Goal: Transaction & Acquisition: Book appointment/travel/reservation

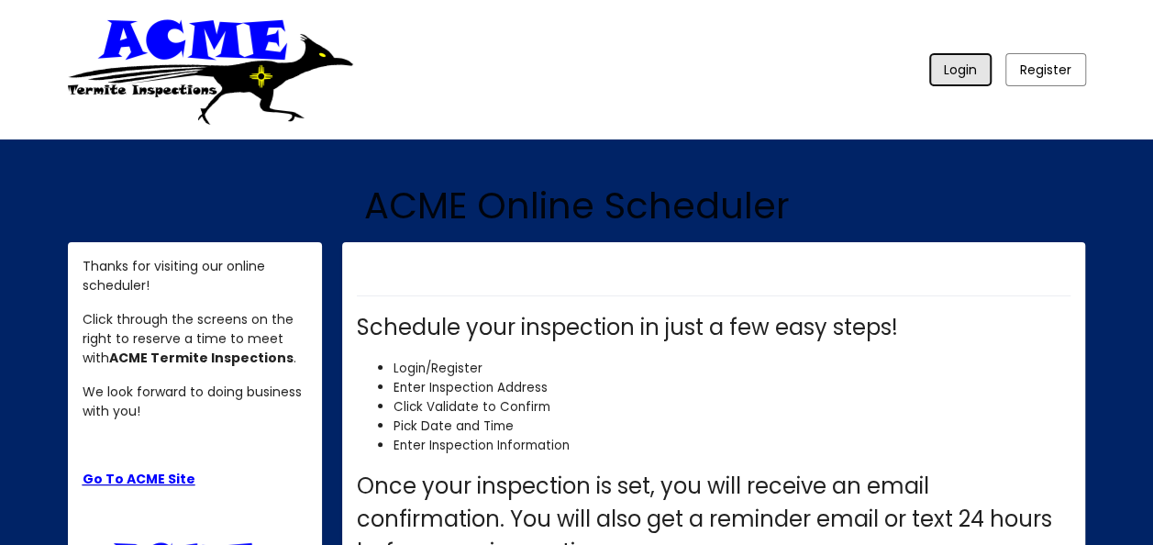
click at [964, 79] on span "Login" at bounding box center [960, 70] width 33 height 18
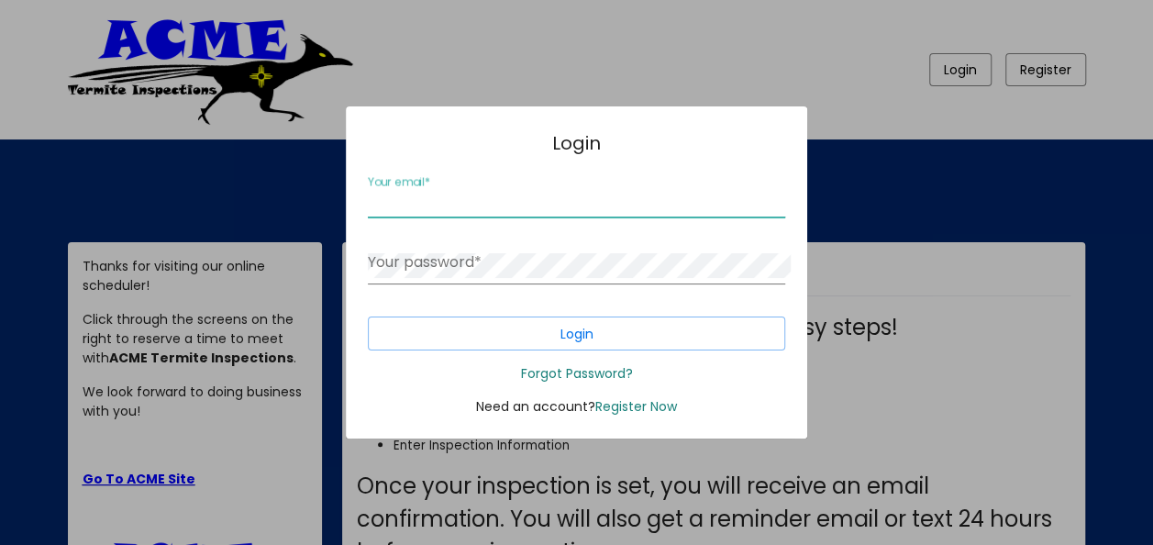
type input "[EMAIL_ADDRESS][DOMAIN_NAME]"
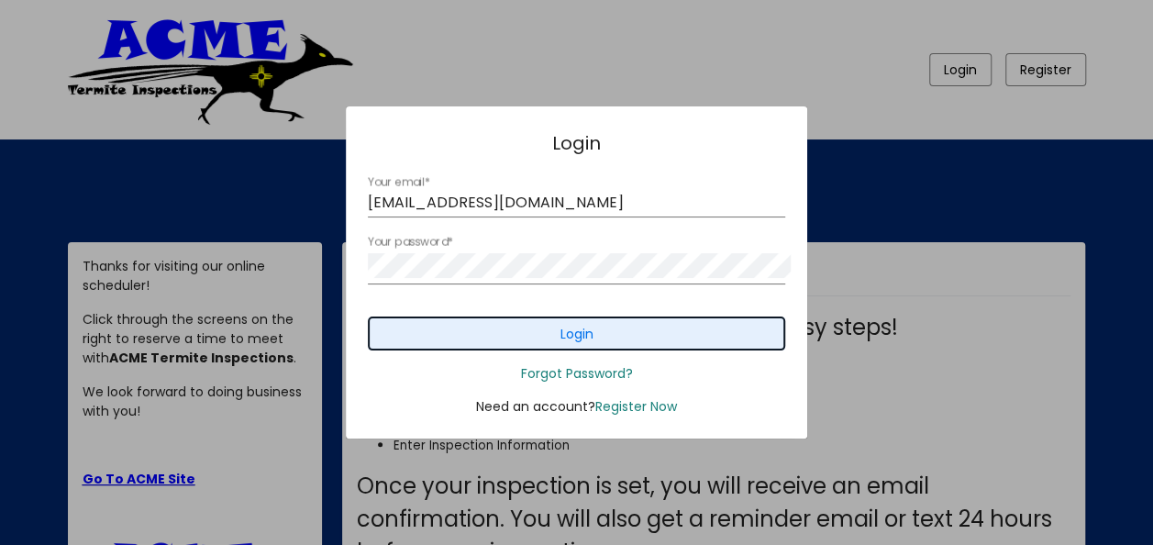
click at [592, 343] on span "Login" at bounding box center [575, 334] width 33 height 18
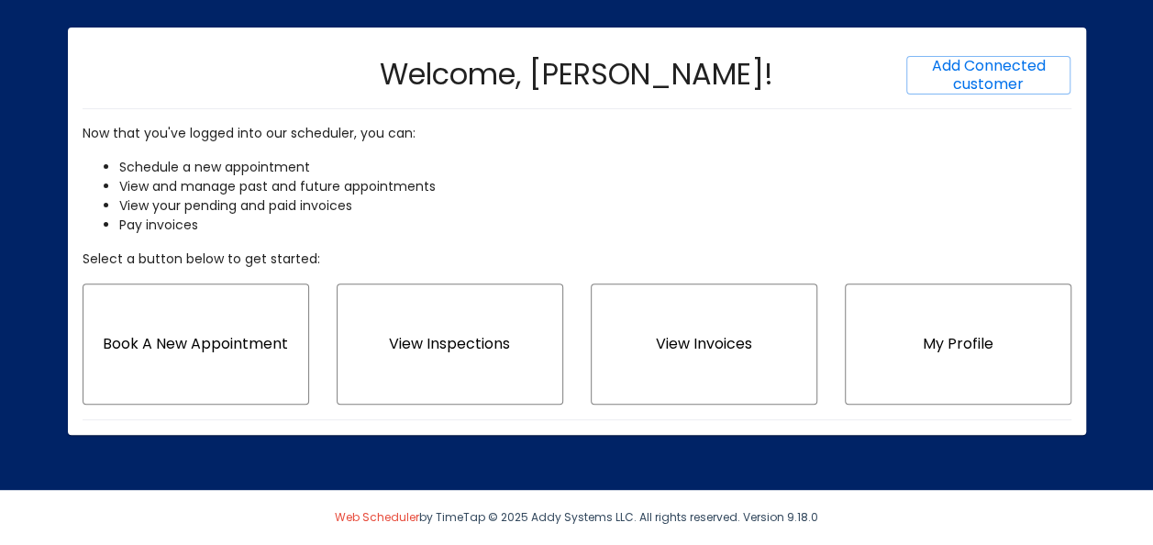
scroll to position [361, 0]
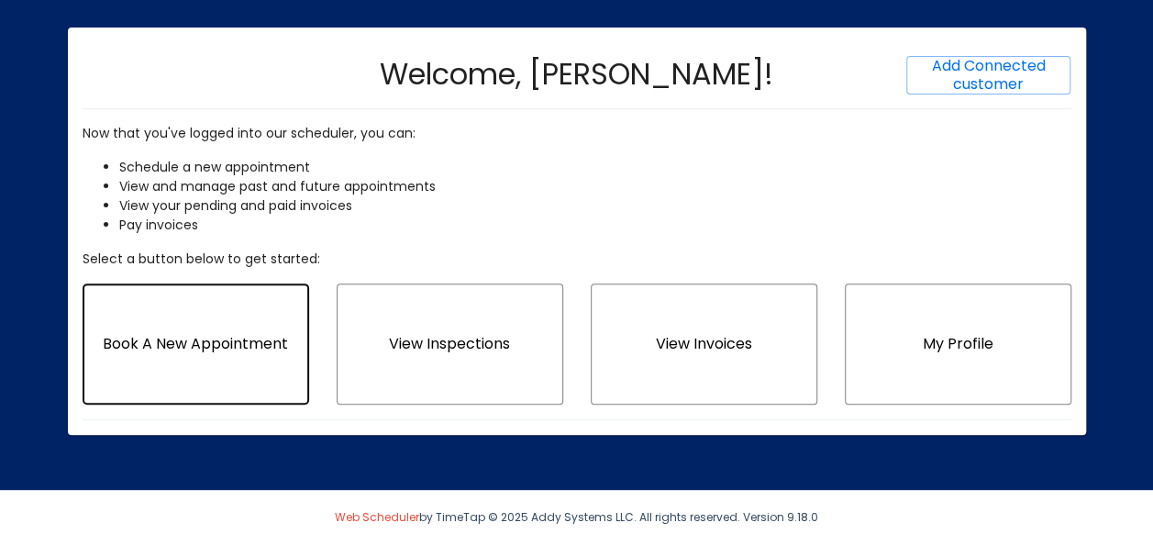
click at [202, 333] on span "Book A New Appointment" at bounding box center [195, 343] width 185 height 21
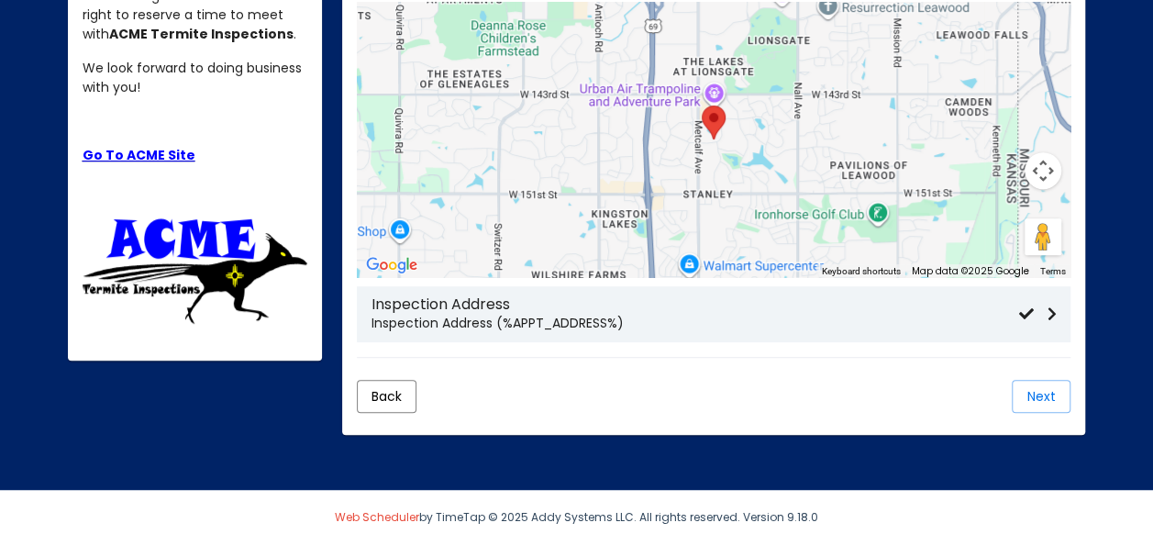
scroll to position [453, 0]
click at [769, 313] on h3 "Inspection Address" at bounding box center [694, 303] width 647 height 17
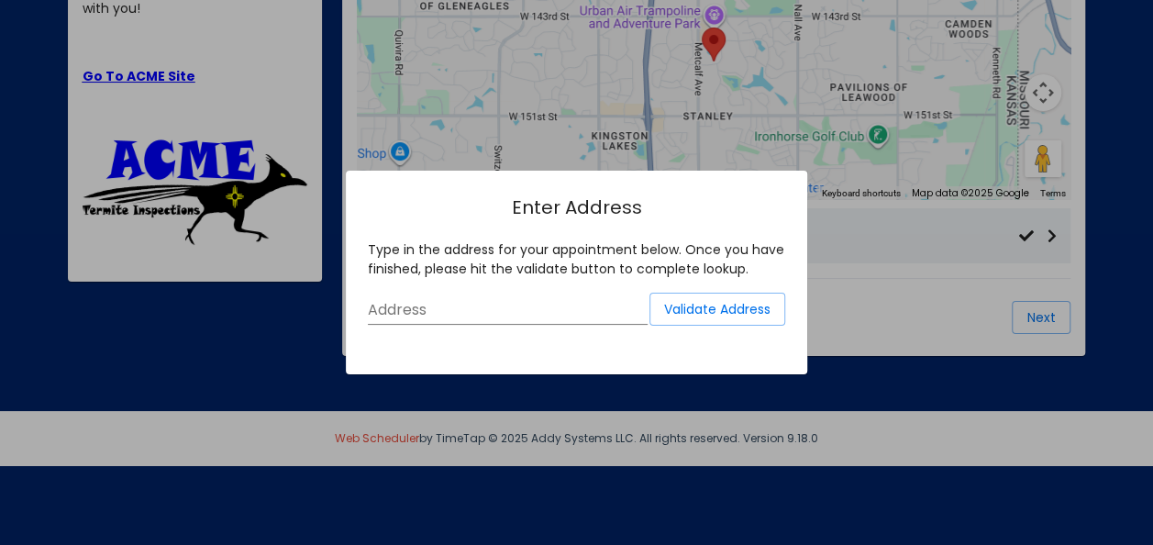
scroll to position [0, 0]
click at [567, 308] on input "Address" at bounding box center [508, 310] width 280 height 17
type input "108 chupadero mountainair"
click at [691, 301] on span "Validate Address" at bounding box center [717, 309] width 106 height 18
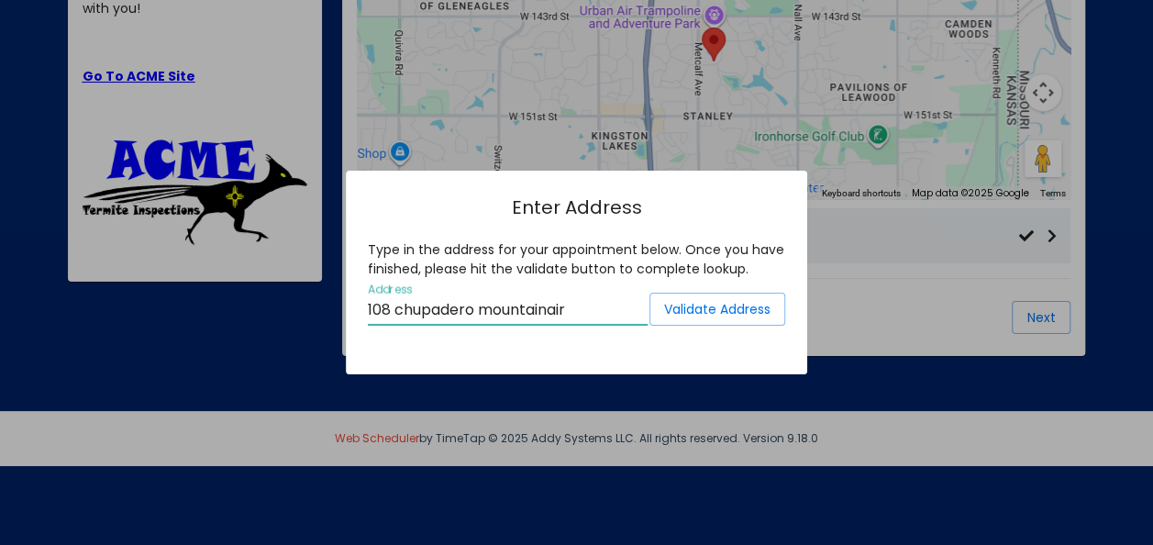
scroll to position [0, 0]
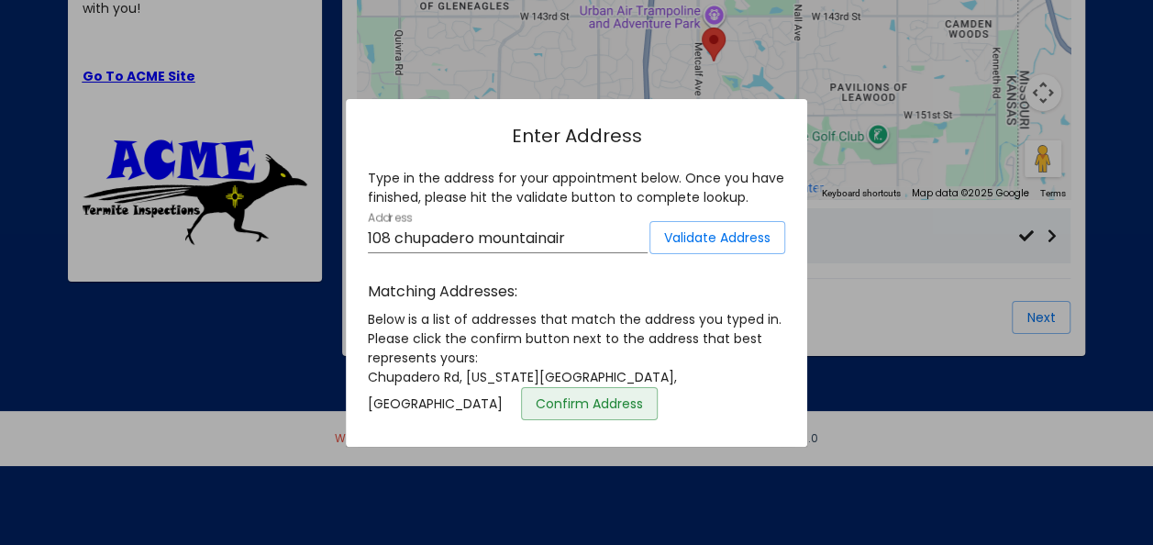
click at [643, 409] on span "Confirm Address" at bounding box center [589, 403] width 107 height 18
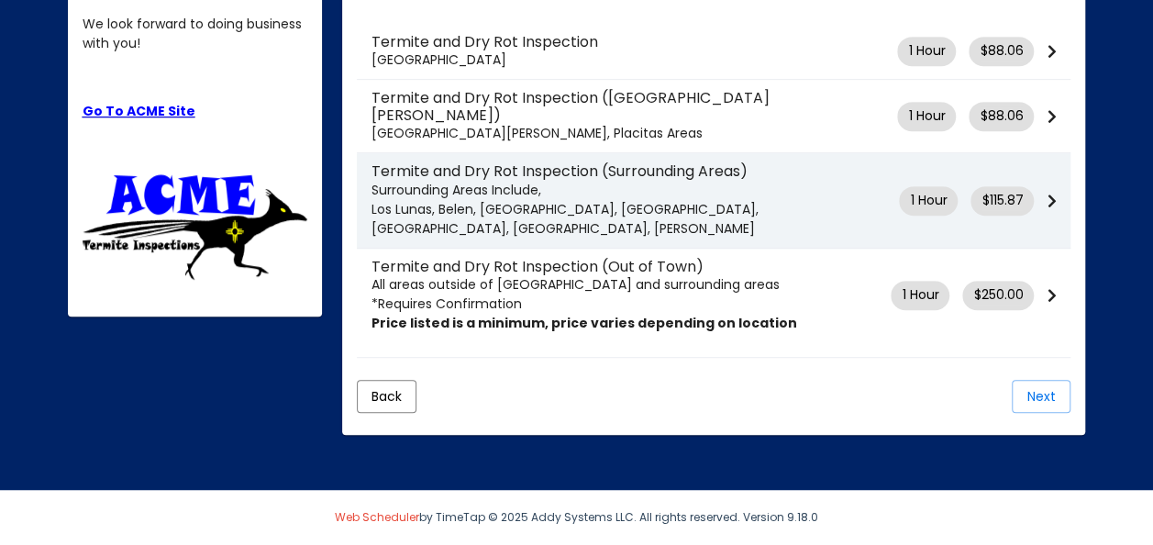
scroll to position [396, 0]
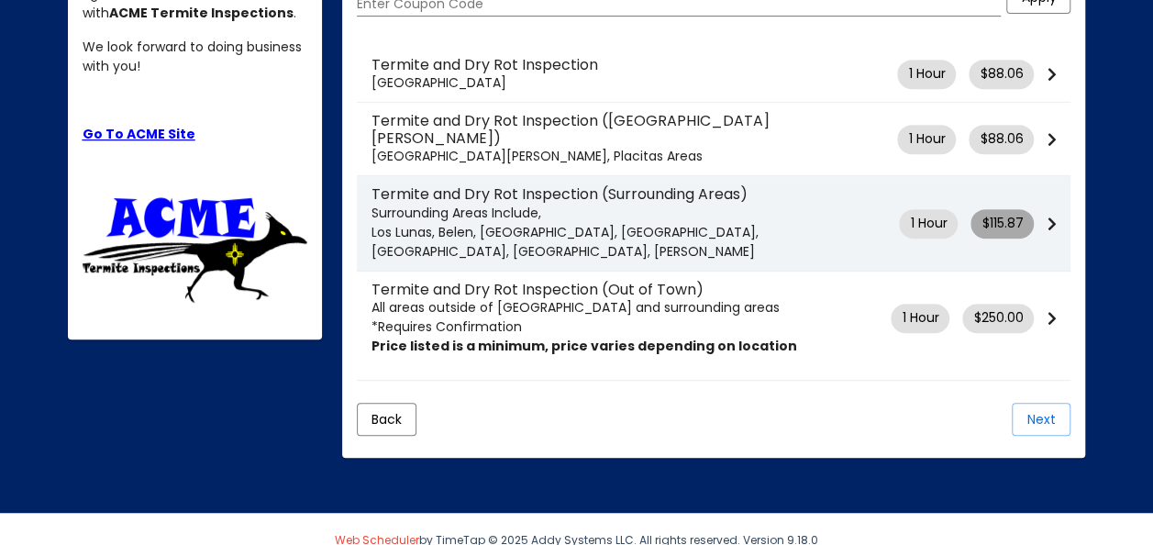
click at [1011, 233] on span "$115.87" at bounding box center [1001, 223] width 41 height 19
click at [1049, 231] on icon at bounding box center [1050, 223] width 9 height 15
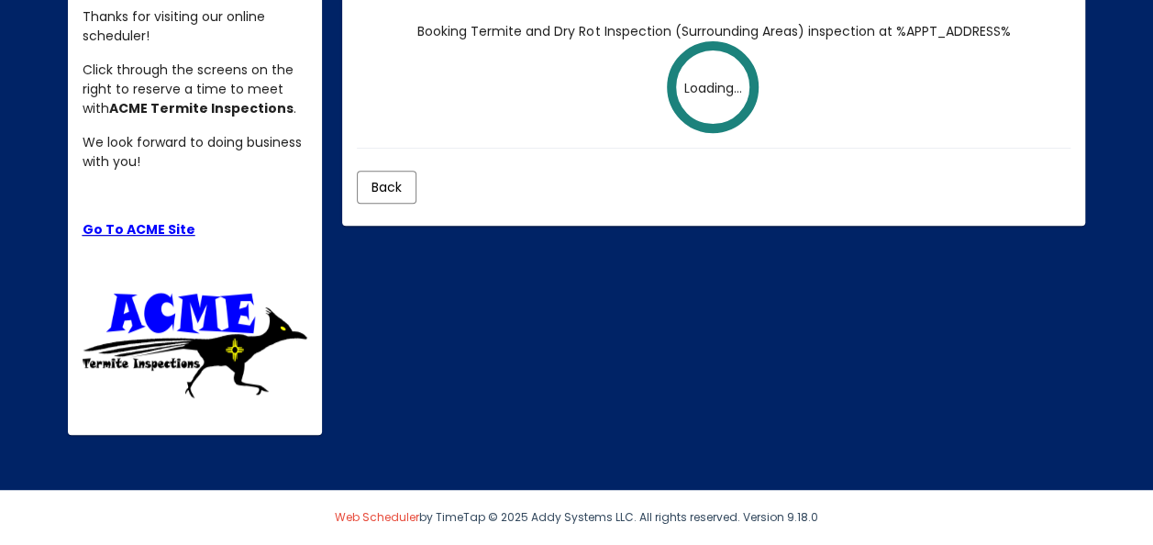
scroll to position [378, 0]
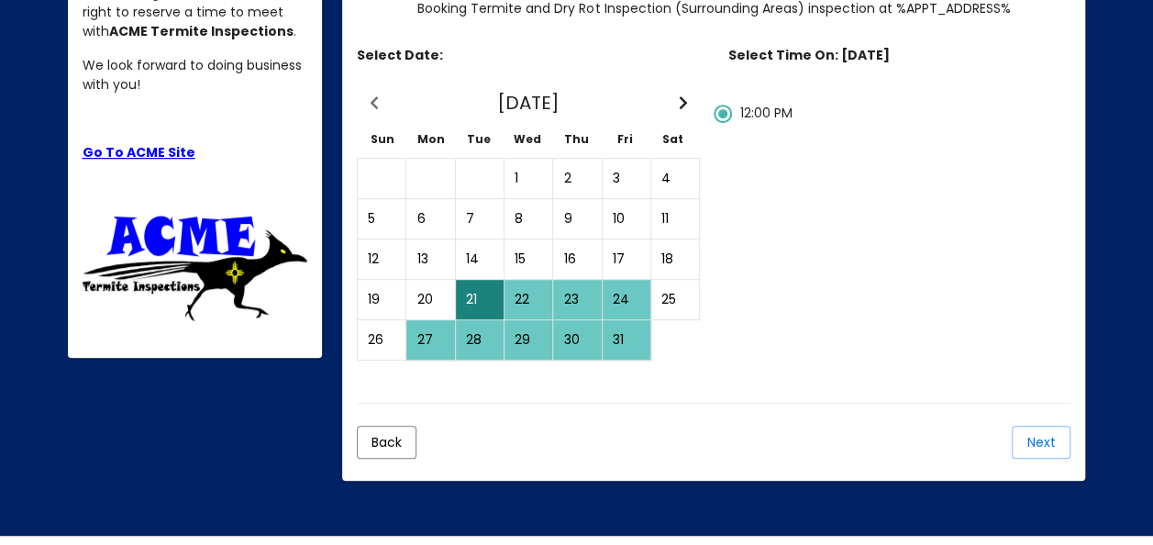
click at [532, 318] on div "22" at bounding box center [528, 300] width 46 height 38
click at [763, 122] on span "10:00 AM" at bounding box center [766, 113] width 54 height 18
click at [723, 124] on input "10:00 AM" at bounding box center [722, 123] width 1 height 1
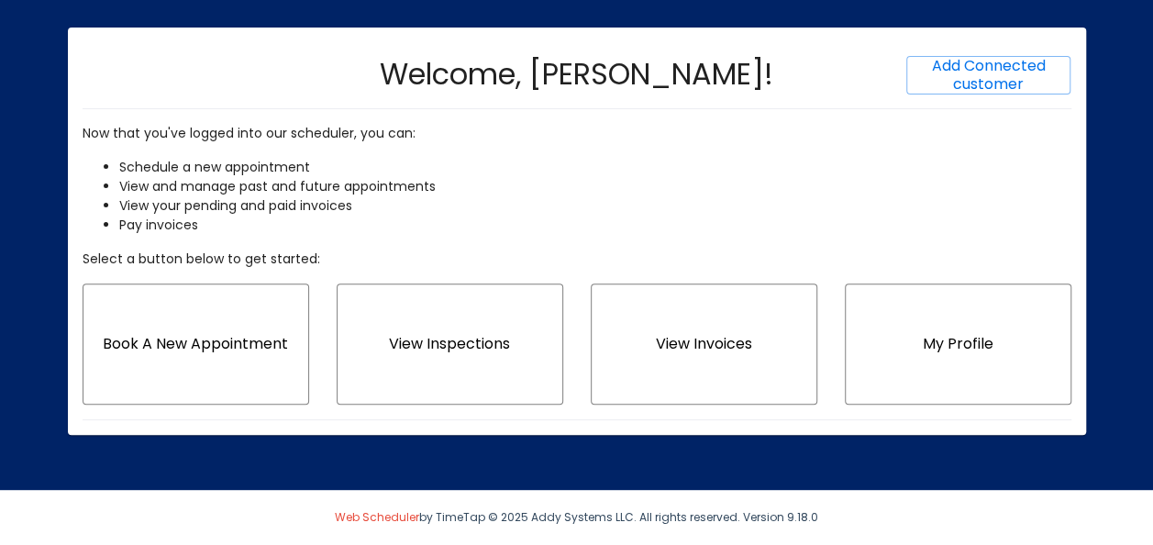
scroll to position [270, 0]
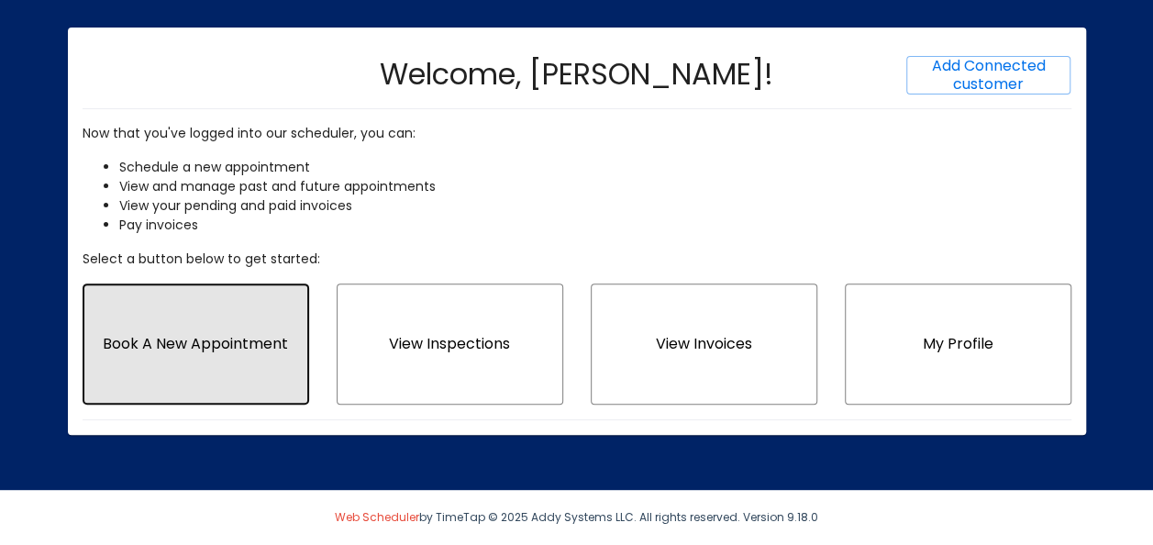
click at [216, 354] on span "Book A New Appointment" at bounding box center [195, 343] width 185 height 21
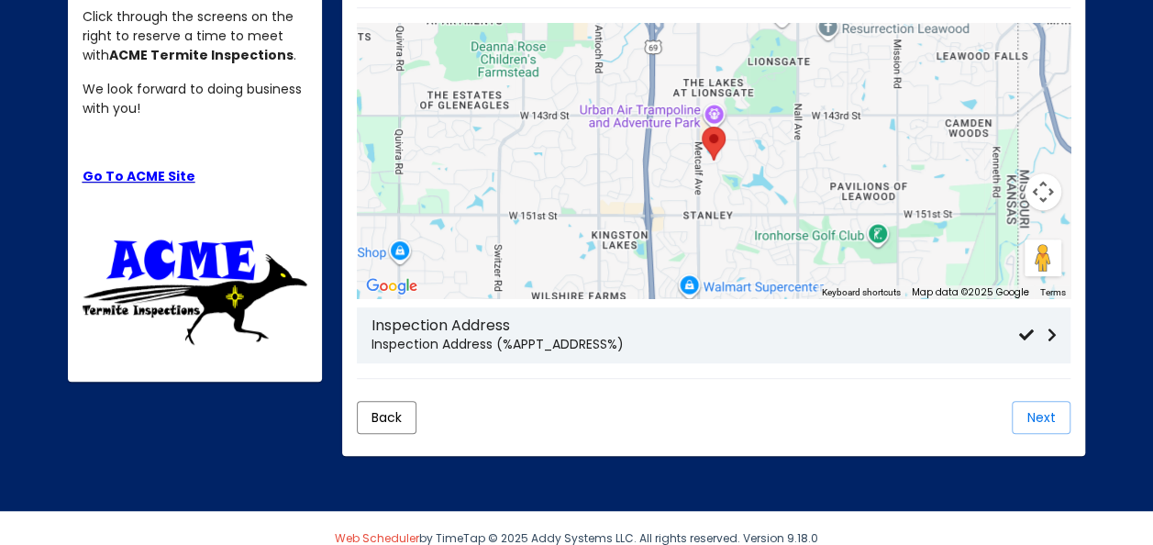
scroll to position [481, 0]
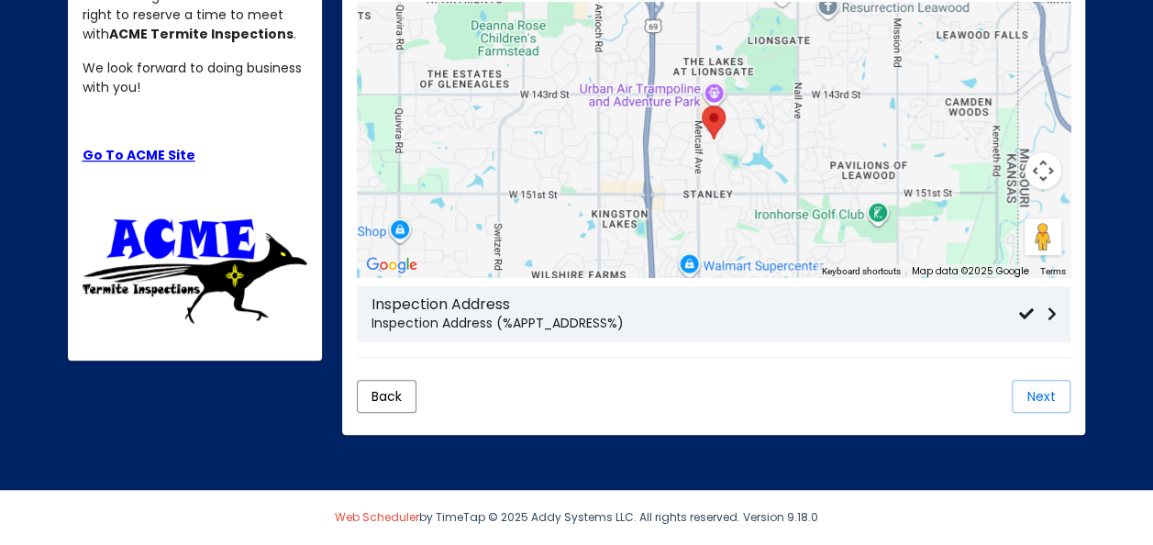
click at [761, 323] on p "Inspection Address (%APPT_ADDRESS%)" at bounding box center [694, 323] width 647 height 19
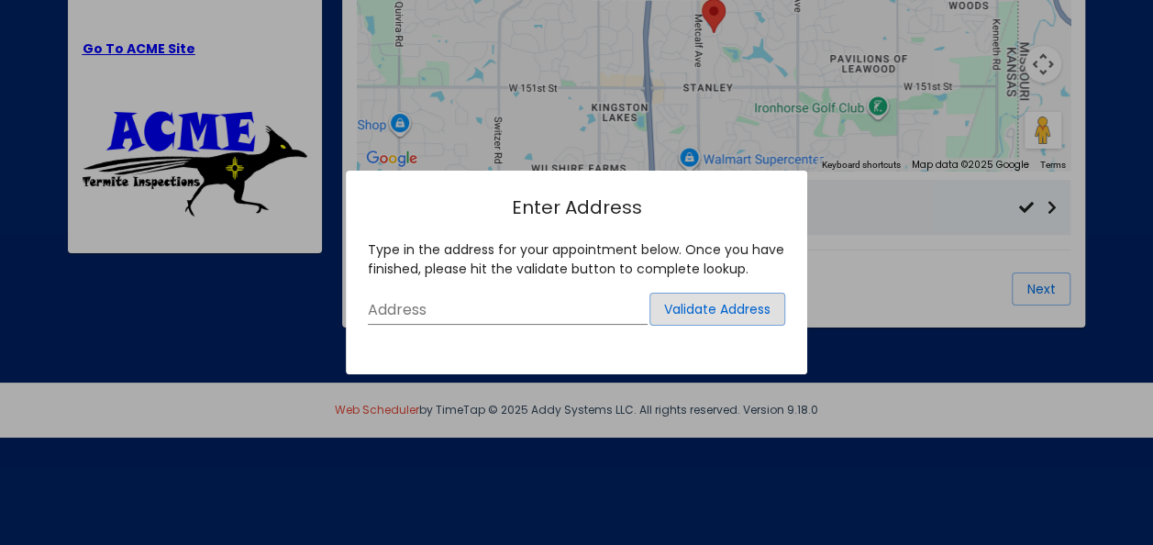
click at [559, 316] on input "Address" at bounding box center [508, 310] width 280 height 17
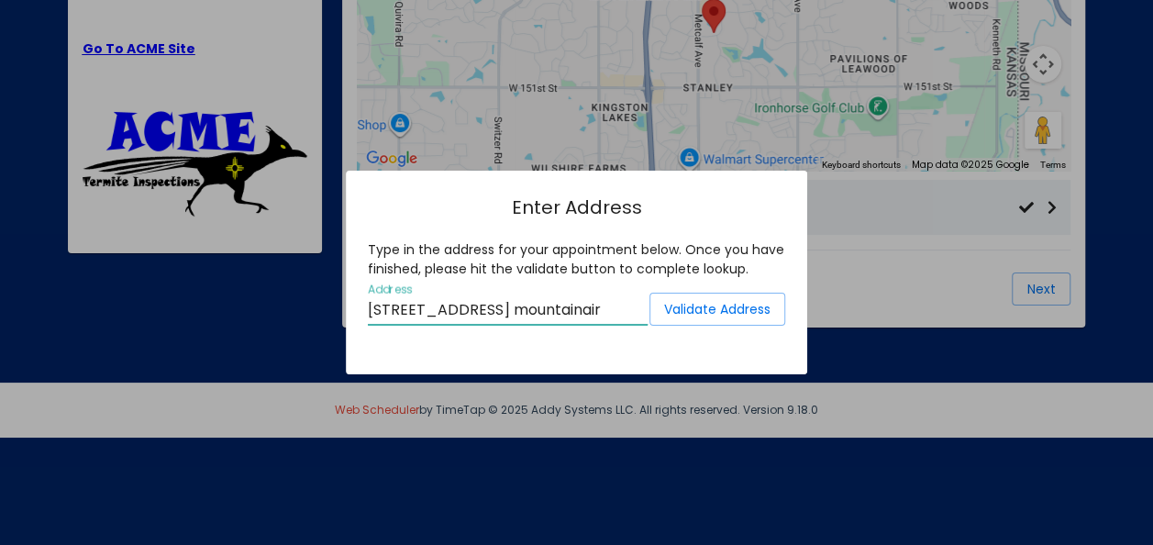
scroll to position [0, 58]
type input "[STREET_ADDRESS] mountainair"
click at [701, 300] on span "Validate Address" at bounding box center [717, 309] width 106 height 18
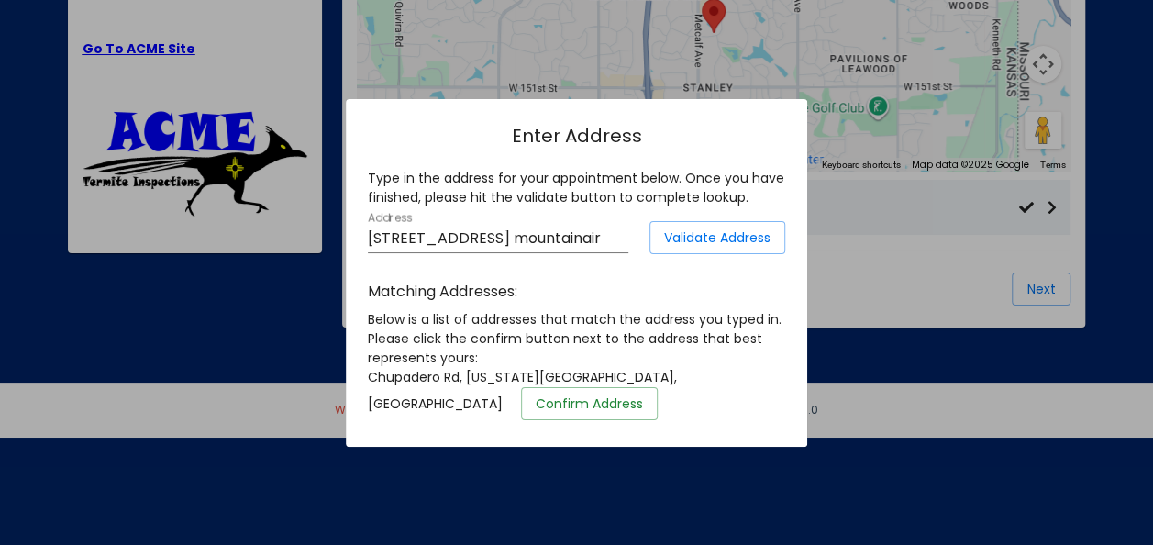
click at [643, 407] on span "Confirm Address" at bounding box center [589, 403] width 107 height 18
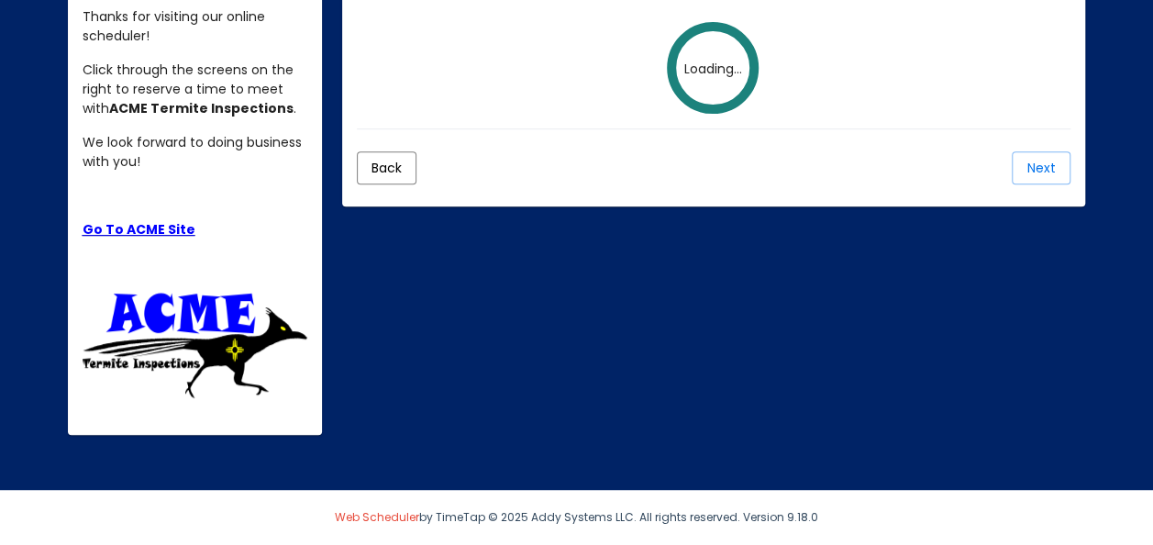
scroll to position [378, 0]
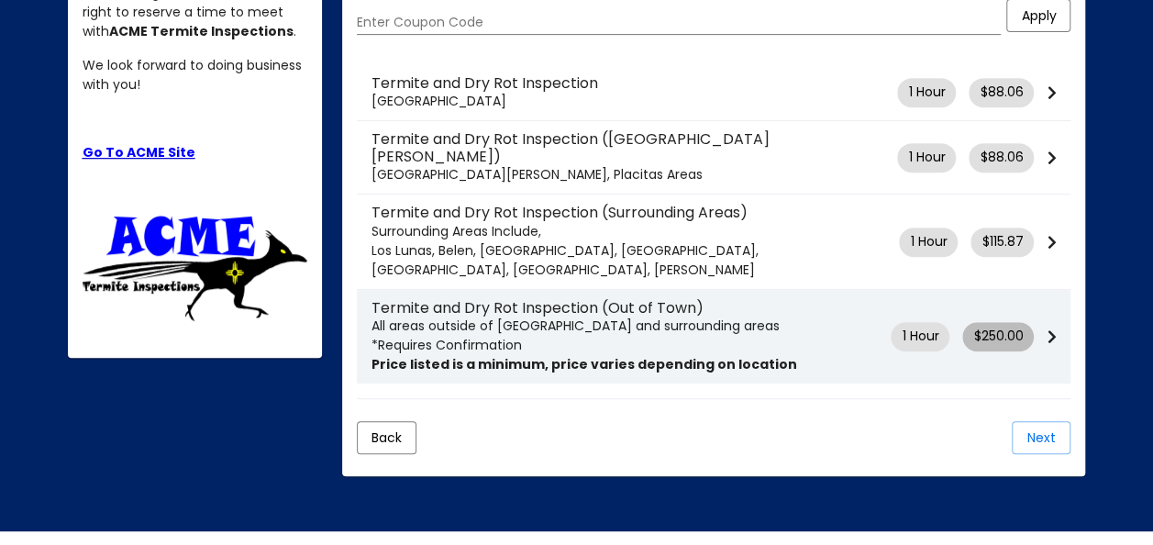
click at [1006, 346] on span "$250.00" at bounding box center [998, 335] width 50 height 19
click at [1053, 344] on icon at bounding box center [1050, 336] width 9 height 15
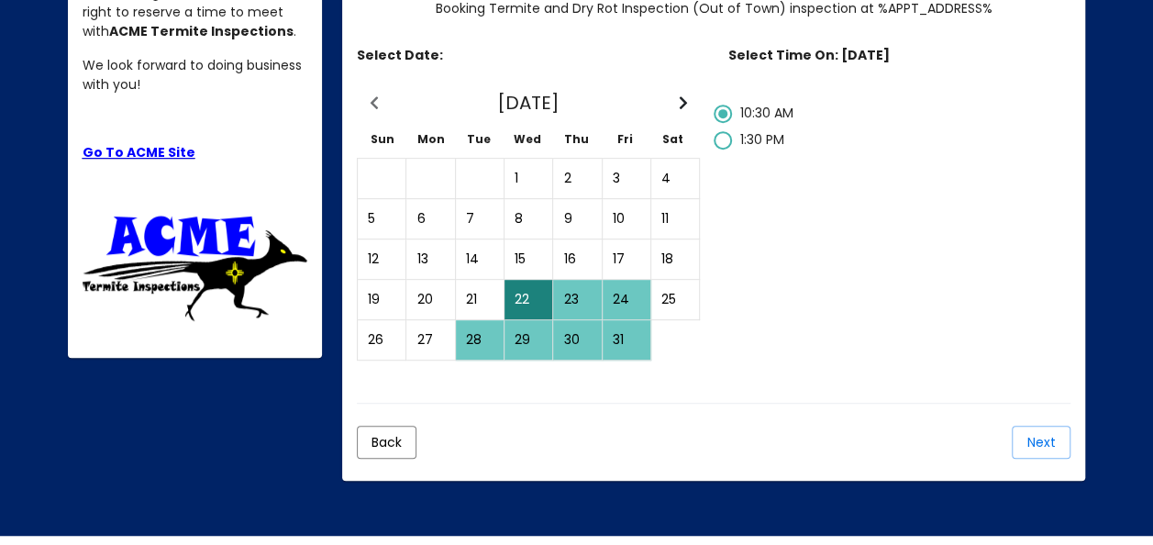
click at [537, 318] on div "22" at bounding box center [528, 300] width 46 height 38
click at [574, 318] on div "23" at bounding box center [577, 300] width 46 height 38
click at [517, 318] on div "22" at bounding box center [528, 300] width 46 height 38
click at [723, 118] on div at bounding box center [722, 113] width 9 height 9
click at [723, 124] on input "10:30 AM" at bounding box center [722, 123] width 1 height 1
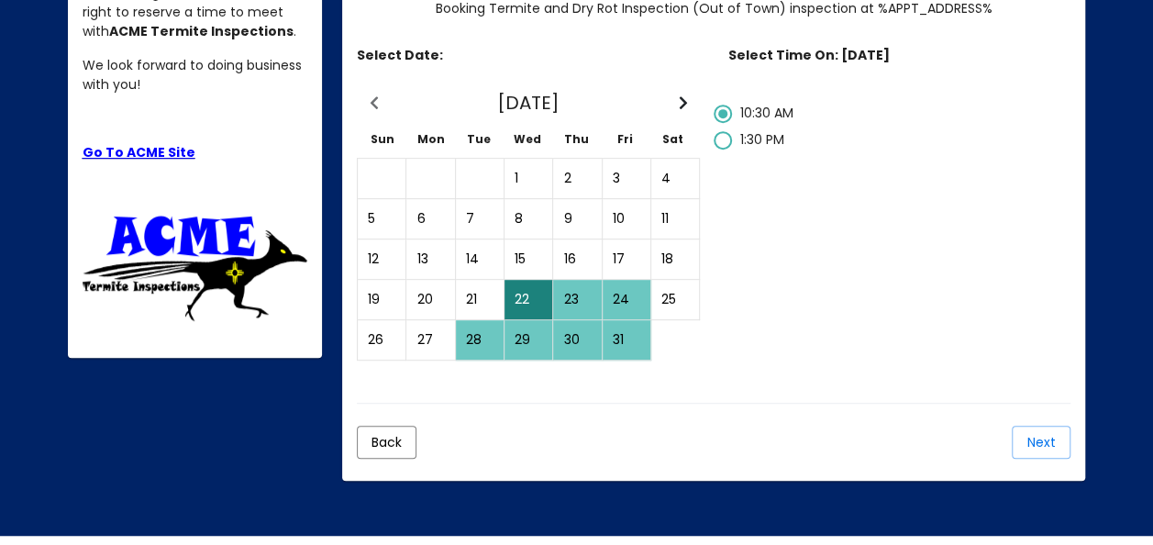
scroll to position [548, 0]
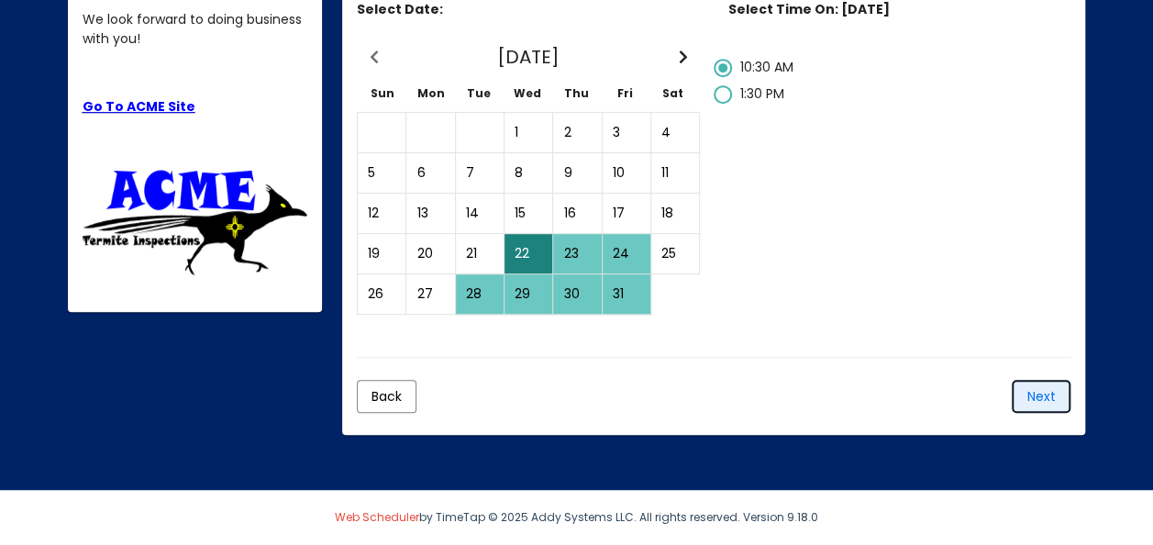
click at [1045, 393] on span "Next" at bounding box center [1041, 396] width 28 height 18
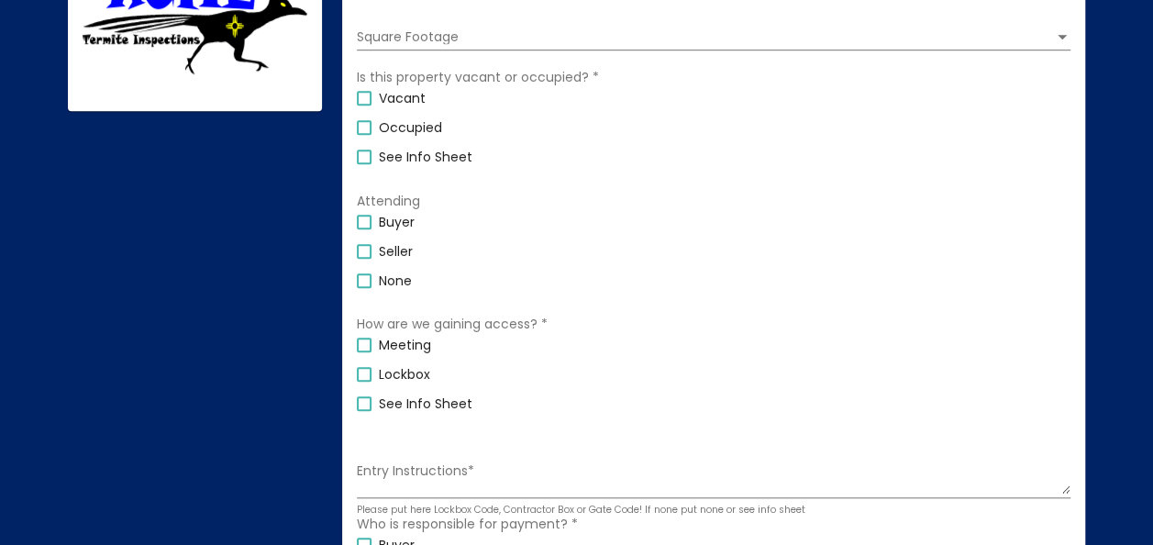
scroll to position [653, 0]
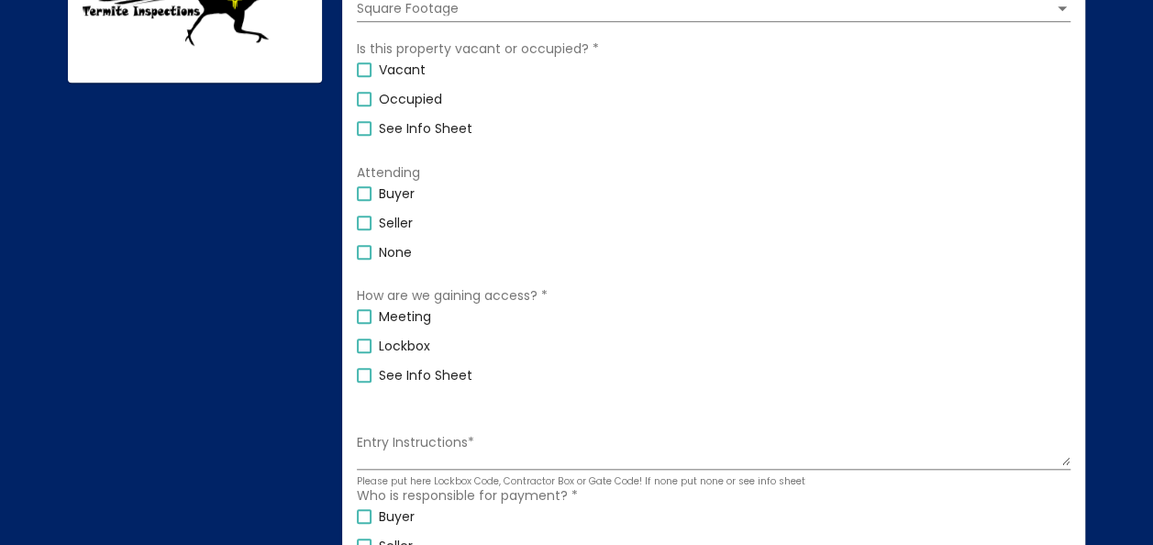
click at [368, 77] on div at bounding box center [364, 69] width 15 height 15
click at [364, 78] on input "Vacant" at bounding box center [363, 77] width 1 height 1
checkbox input "true"
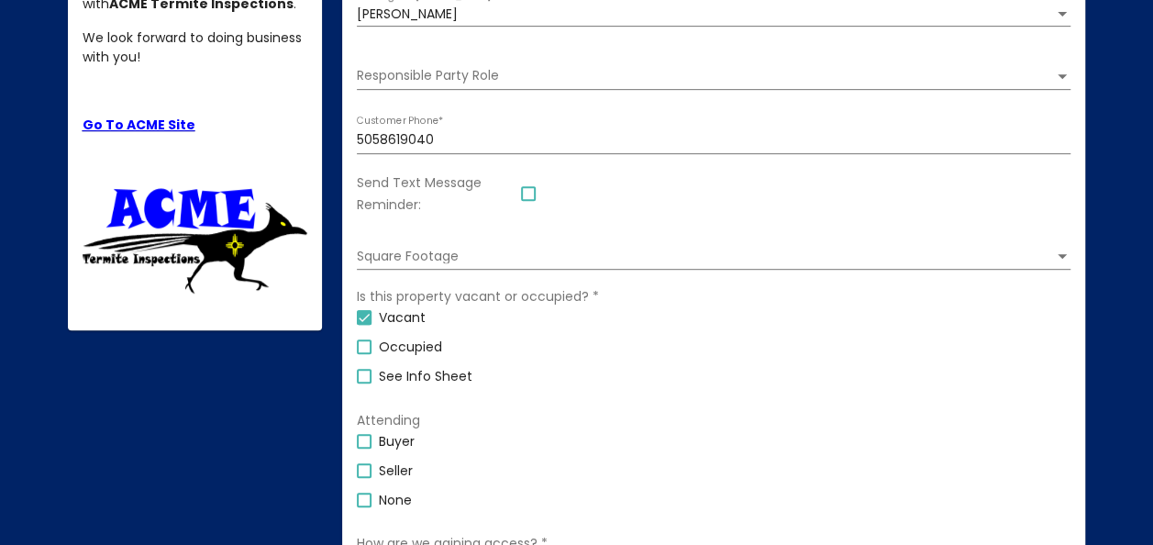
scroll to position [378, 0]
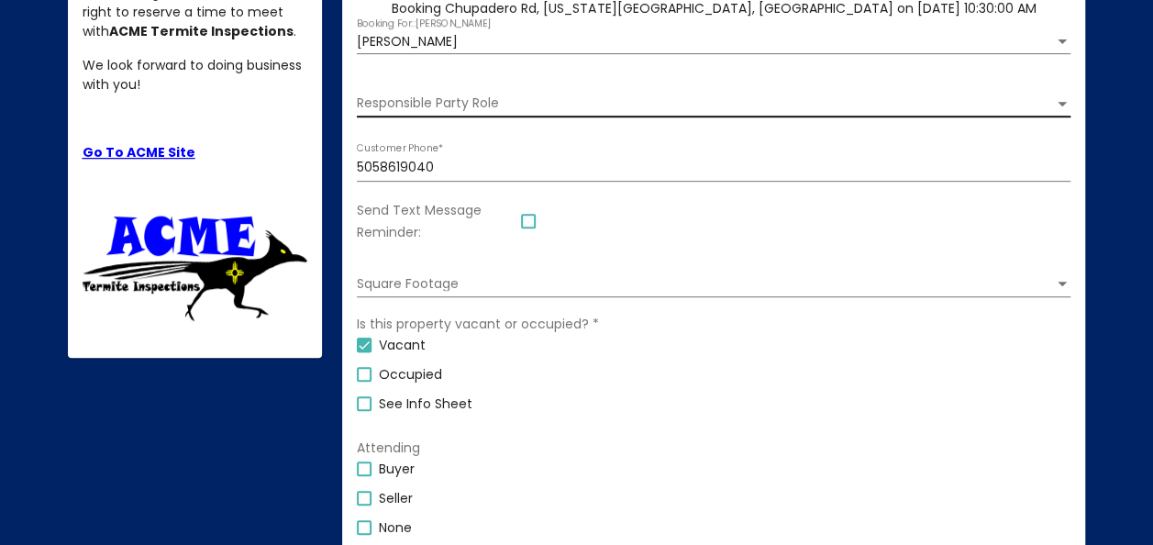
click at [890, 111] on span "Responsible Party Role" at bounding box center [705, 103] width 697 height 15
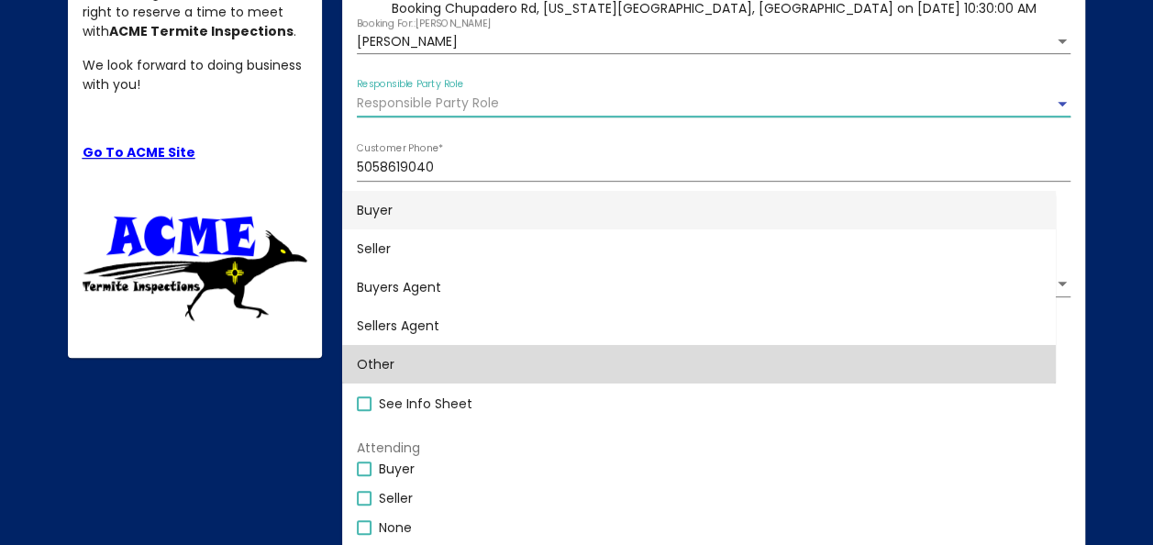
click at [499, 361] on span "Other" at bounding box center [699, 364] width 684 height 39
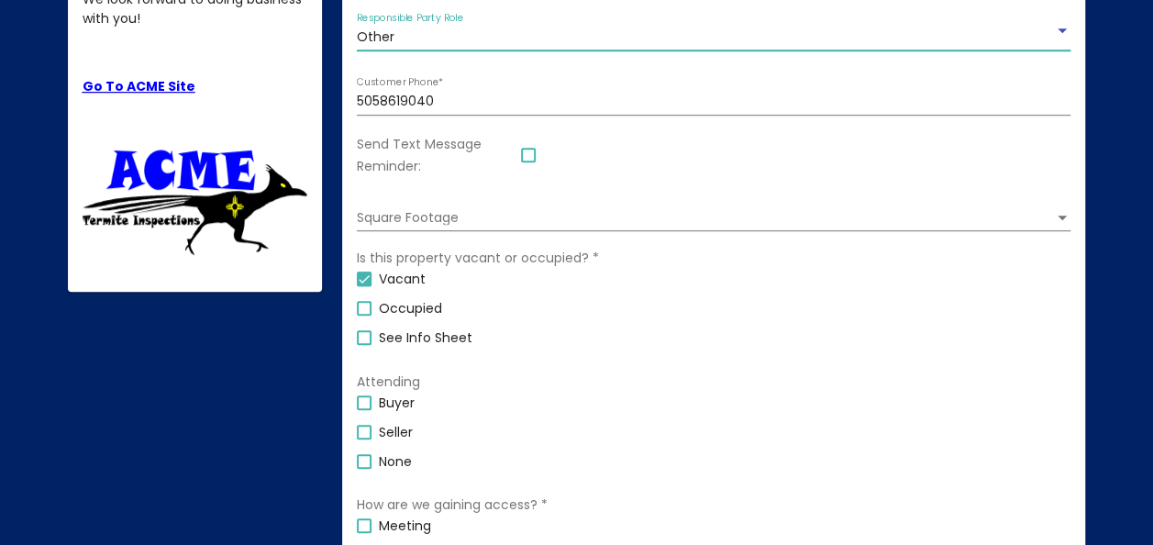
scroll to position [470, 0]
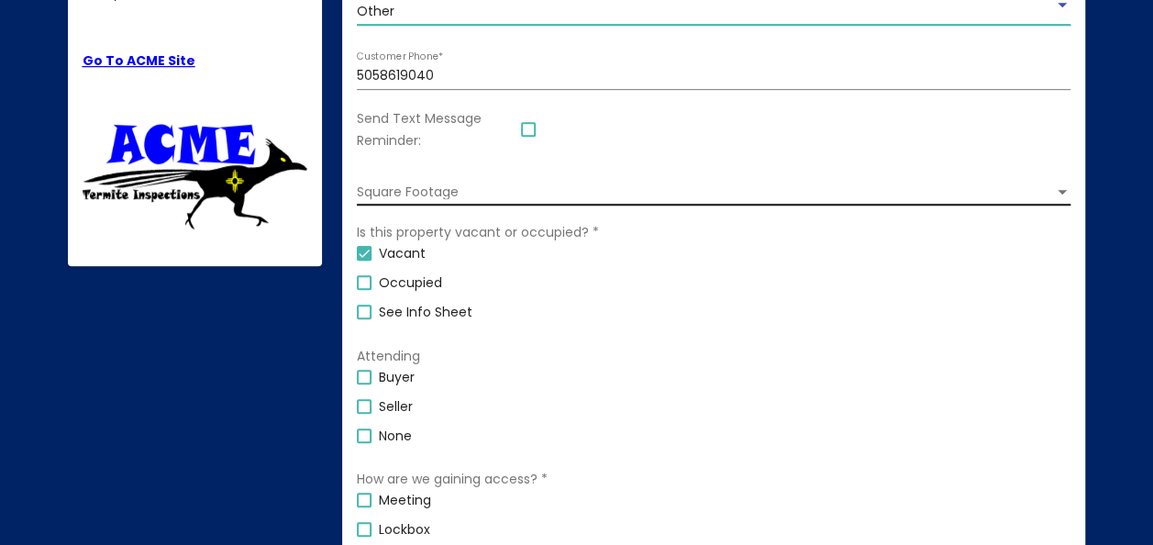
click at [748, 200] on span "Square Footage" at bounding box center [705, 192] width 697 height 15
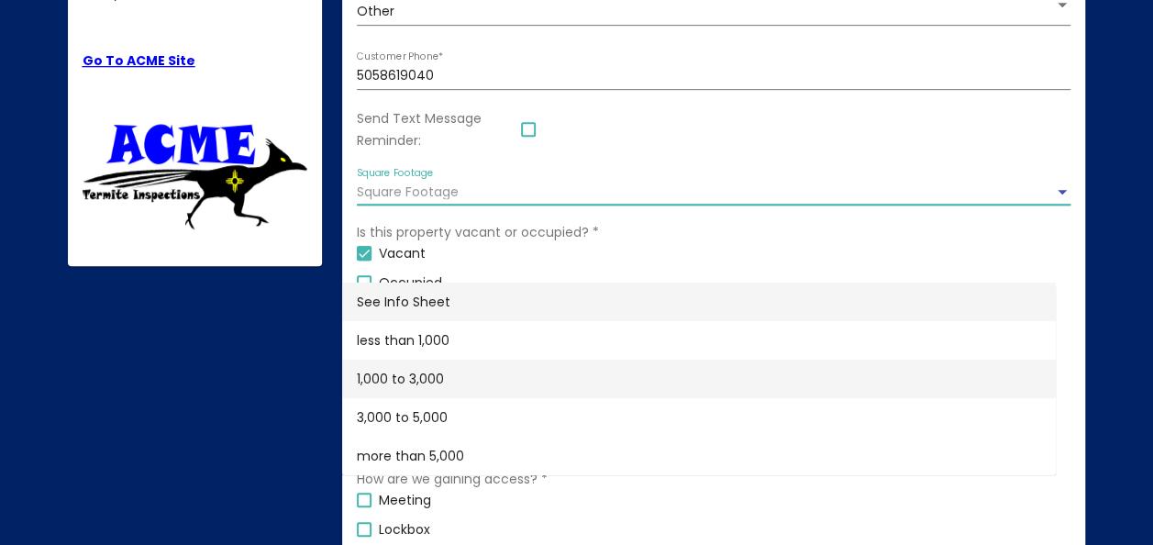
click at [433, 374] on span "1,000 to 3,000" at bounding box center [699, 378] width 684 height 39
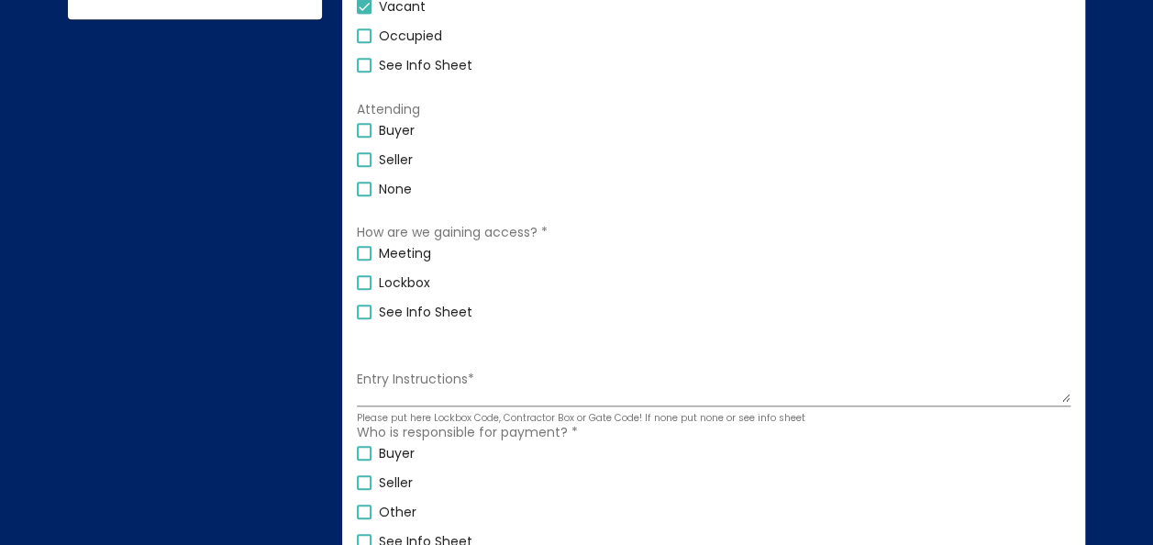
scroll to position [745, 0]
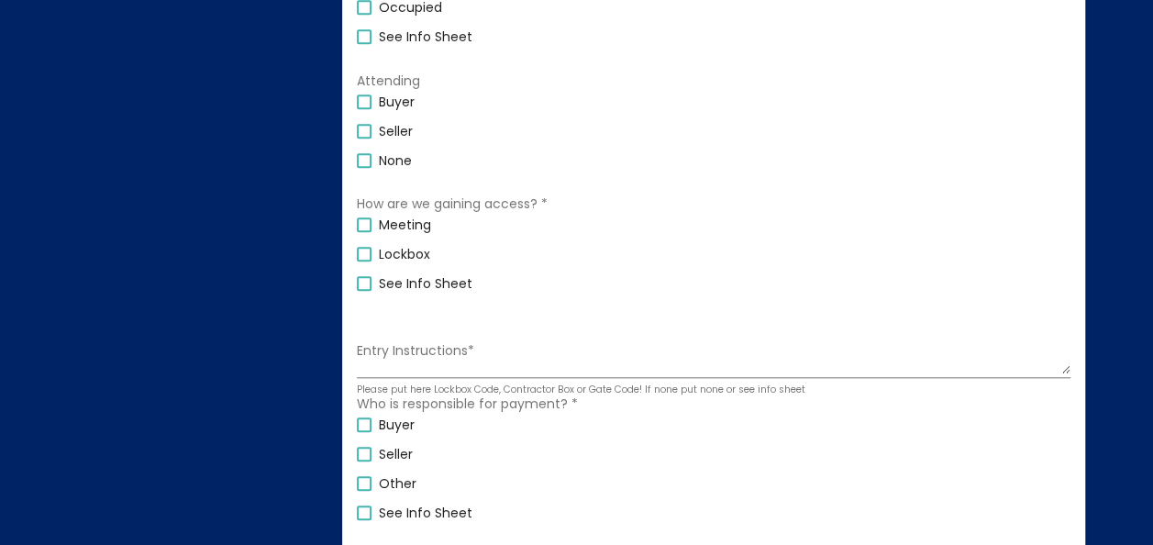
click at [365, 109] on div at bounding box center [364, 101] width 15 height 15
click at [364, 110] on input "Buyer" at bounding box center [363, 109] width 1 height 1
checkbox input "true"
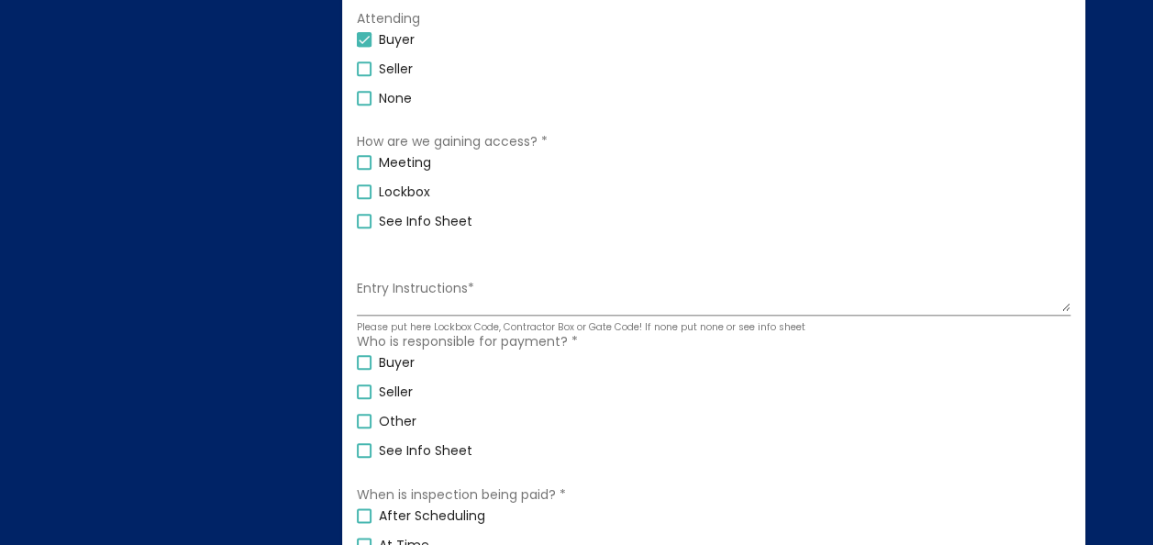
scroll to position [836, 0]
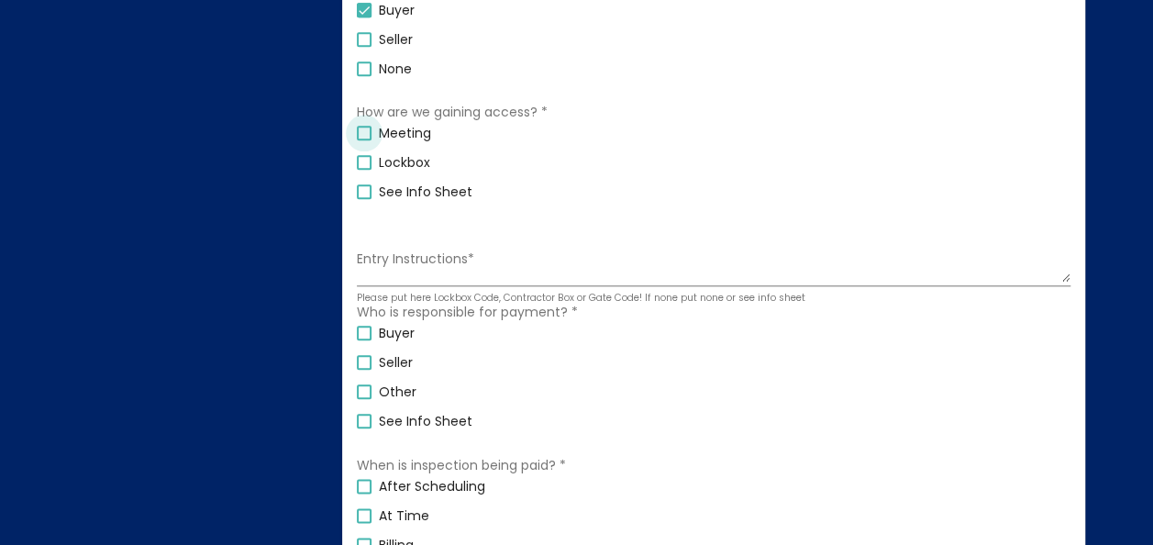
click at [363, 140] on div at bounding box center [364, 133] width 15 height 15
click at [363, 141] on input "Meeting" at bounding box center [363, 140] width 1 height 1
checkbox input "true"
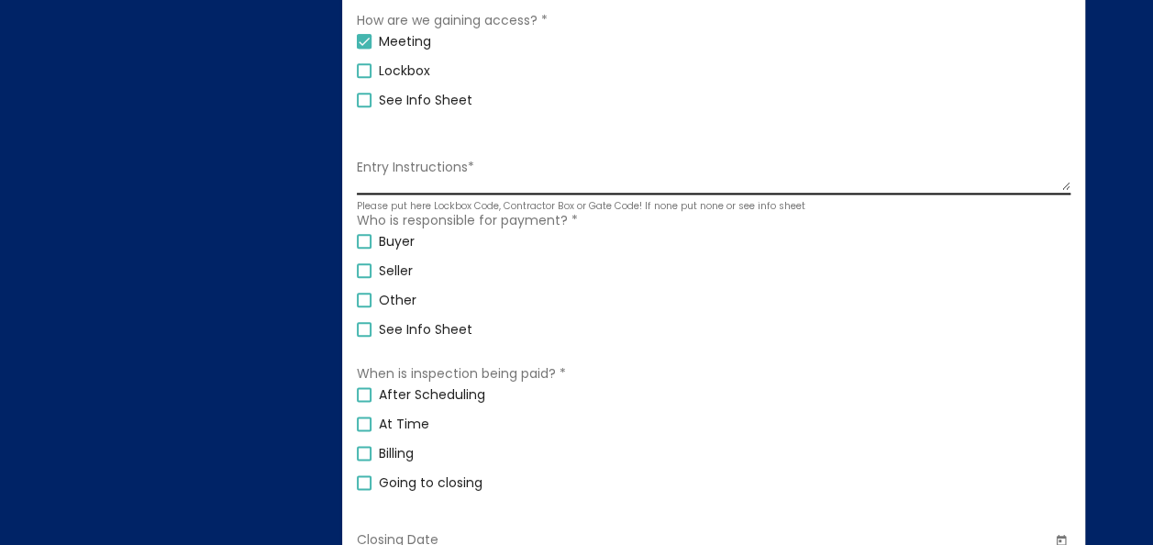
click at [578, 190] on textarea "Entry Instructions *" at bounding box center [713, 174] width 713 height 31
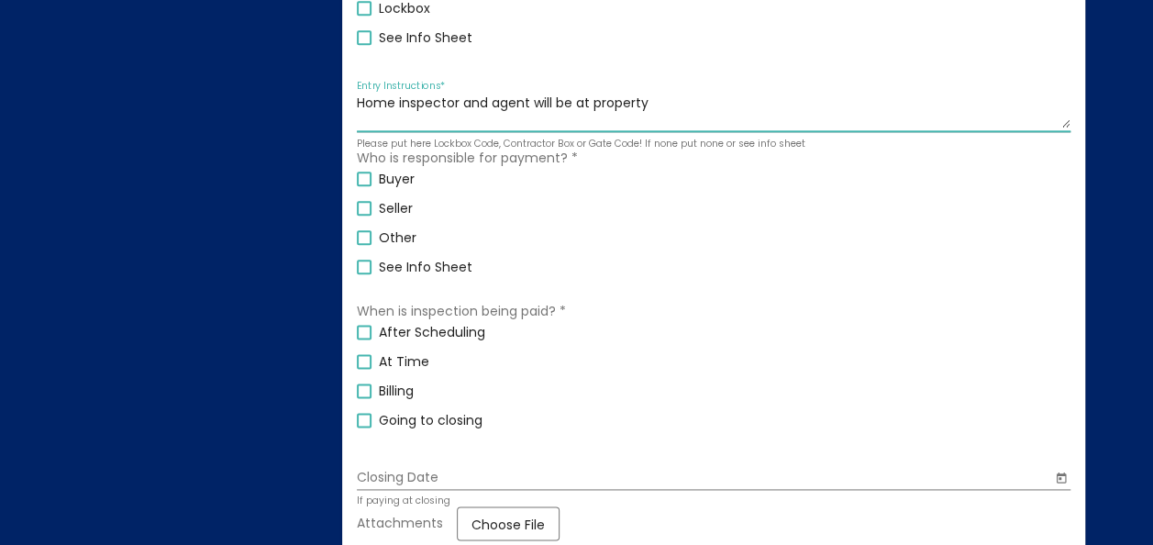
scroll to position [1020, 0]
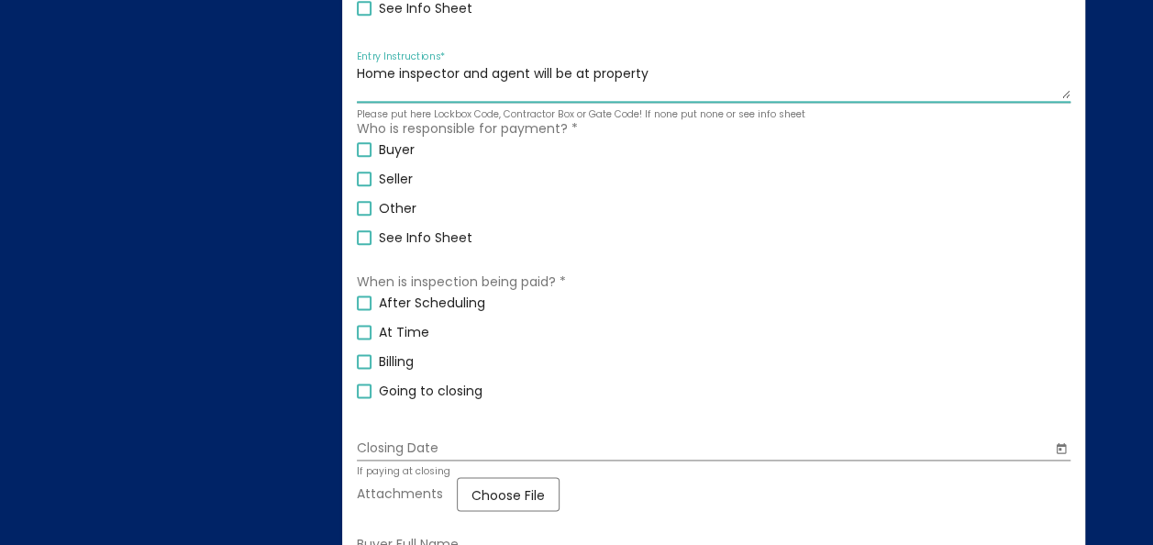
type textarea "Home inspector and agent will be at property"
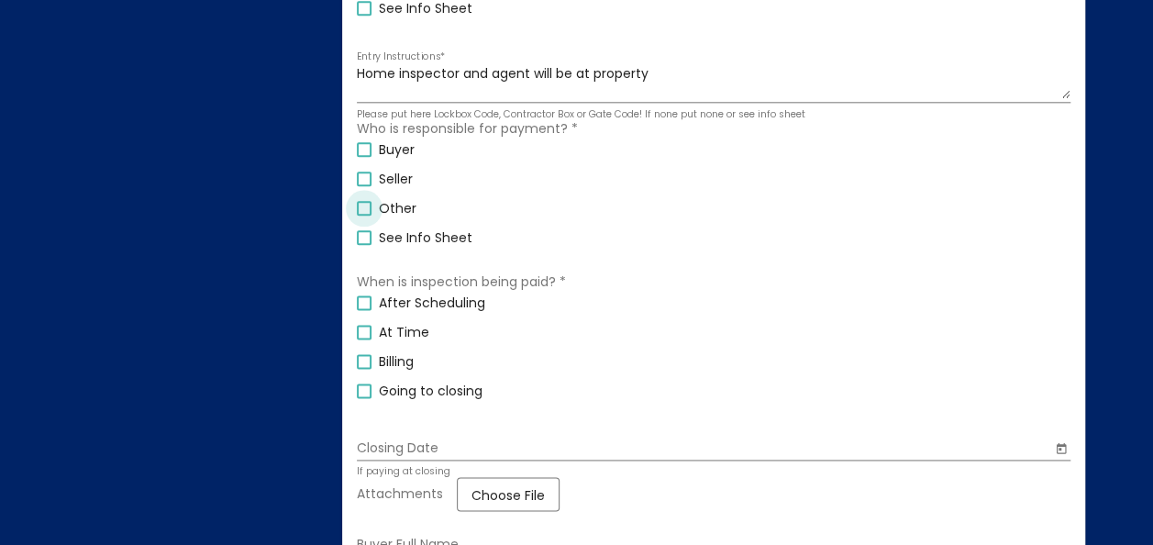
click at [367, 216] on div at bounding box center [364, 208] width 15 height 15
click at [364, 216] on input "Other" at bounding box center [363, 216] width 1 height 1
checkbox input "true"
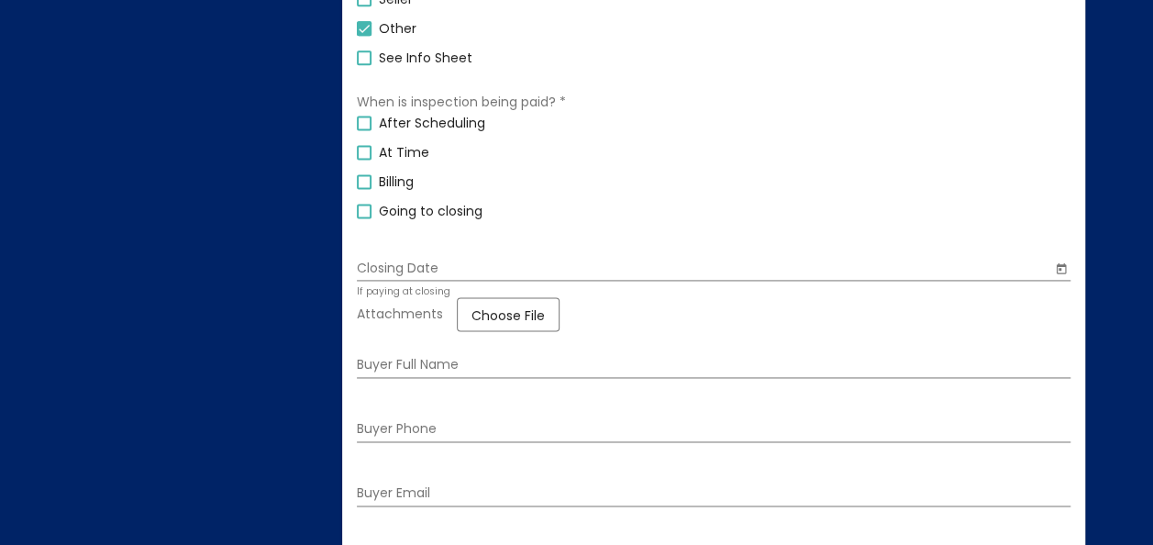
scroll to position [1203, 0]
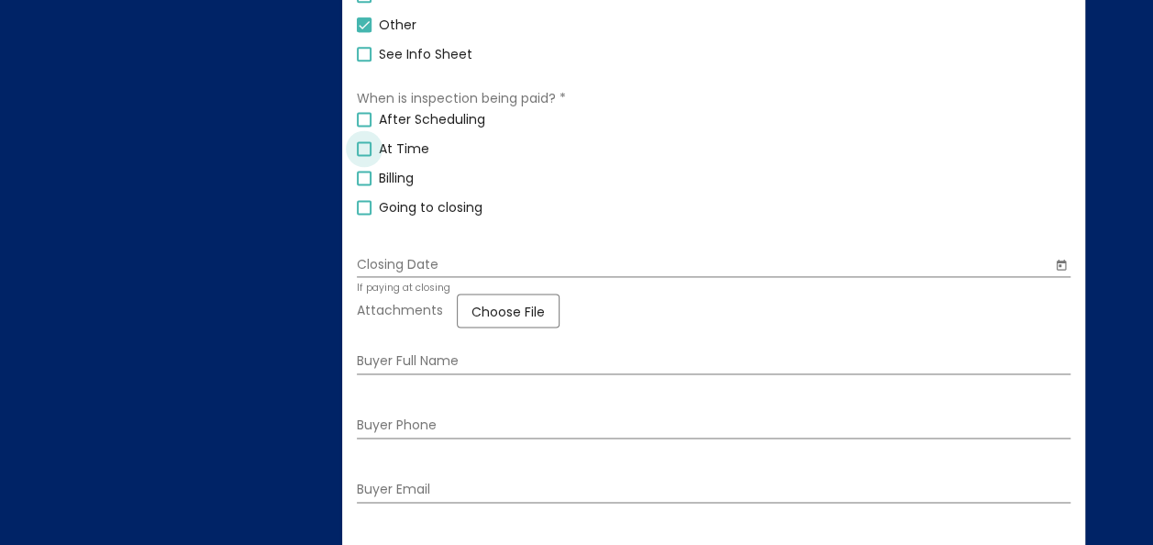
click at [359, 156] on div at bounding box center [364, 148] width 15 height 15
click at [363, 157] on input "At Time" at bounding box center [363, 156] width 1 height 1
checkbox input "true"
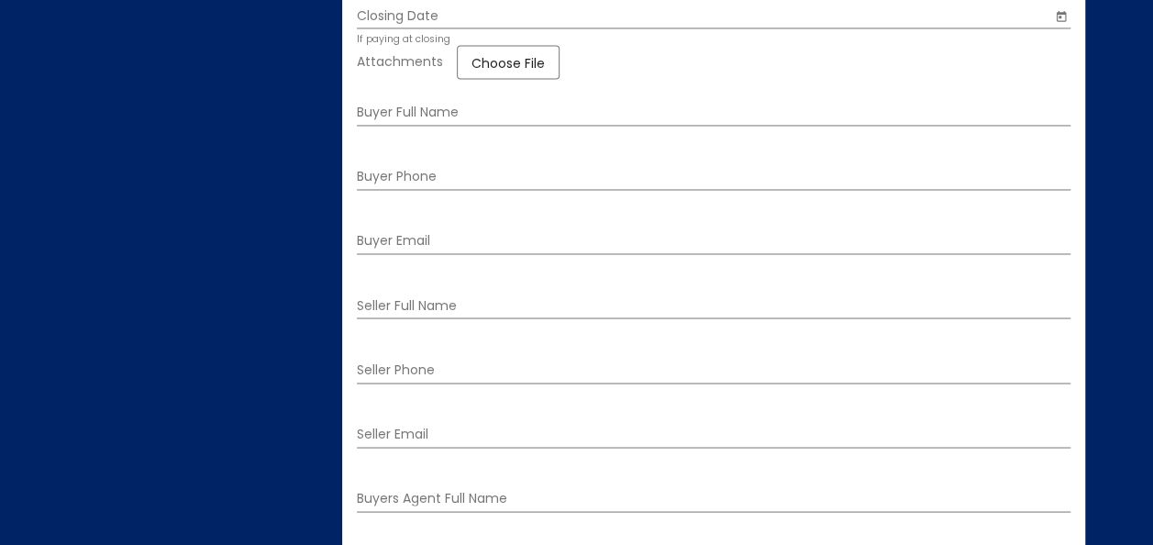
scroll to position [1478, 0]
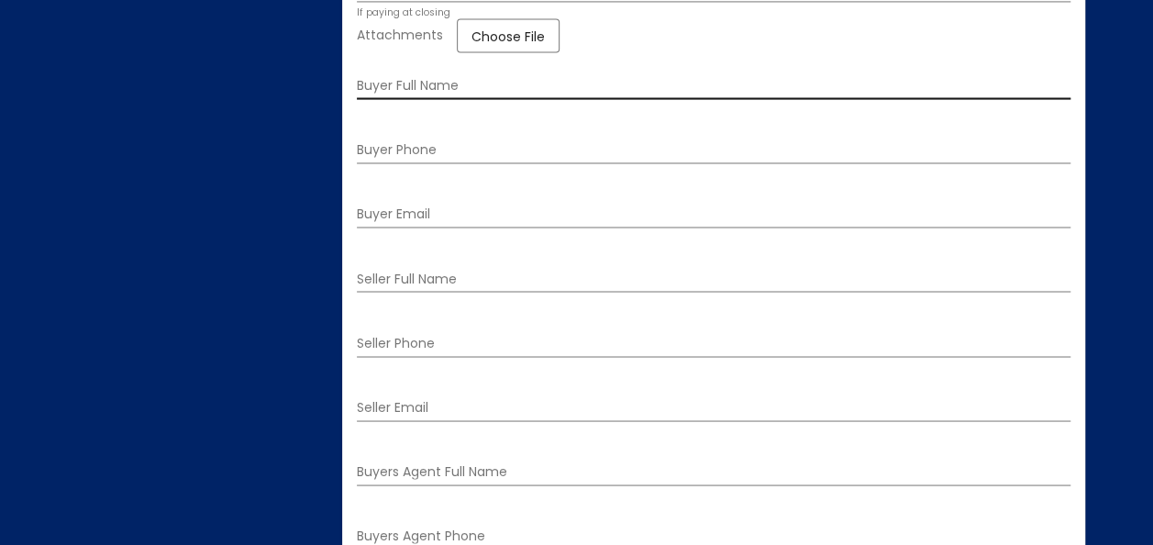
click at [604, 94] on input "Buyer Full Name" at bounding box center [713, 86] width 713 height 15
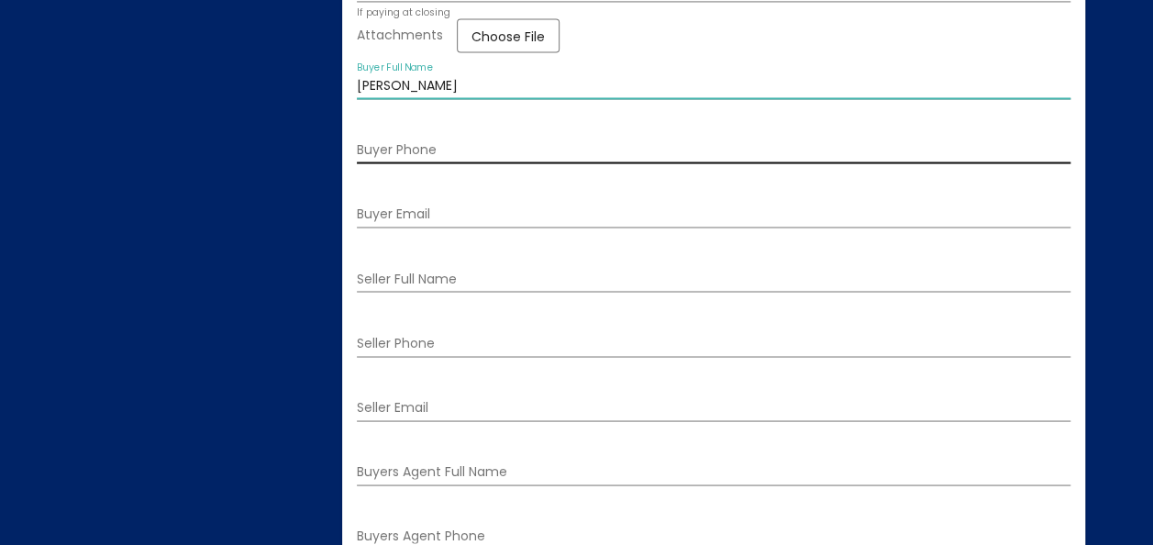
type input "[PERSON_NAME]"
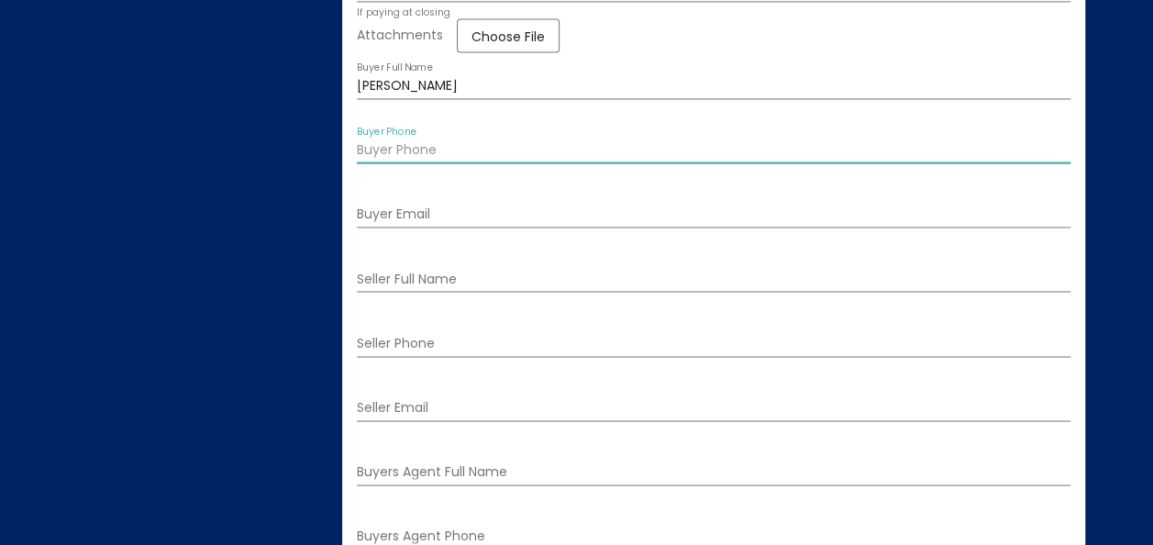
click at [559, 158] on input "Buyer Phone" at bounding box center [713, 150] width 713 height 15
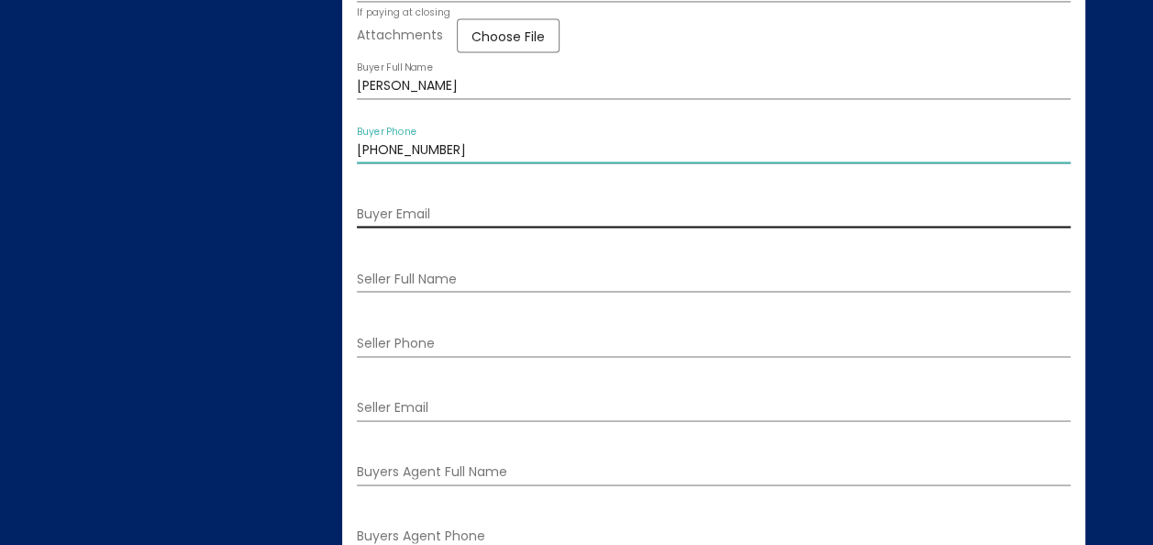
type input "[PHONE_NUMBER]"
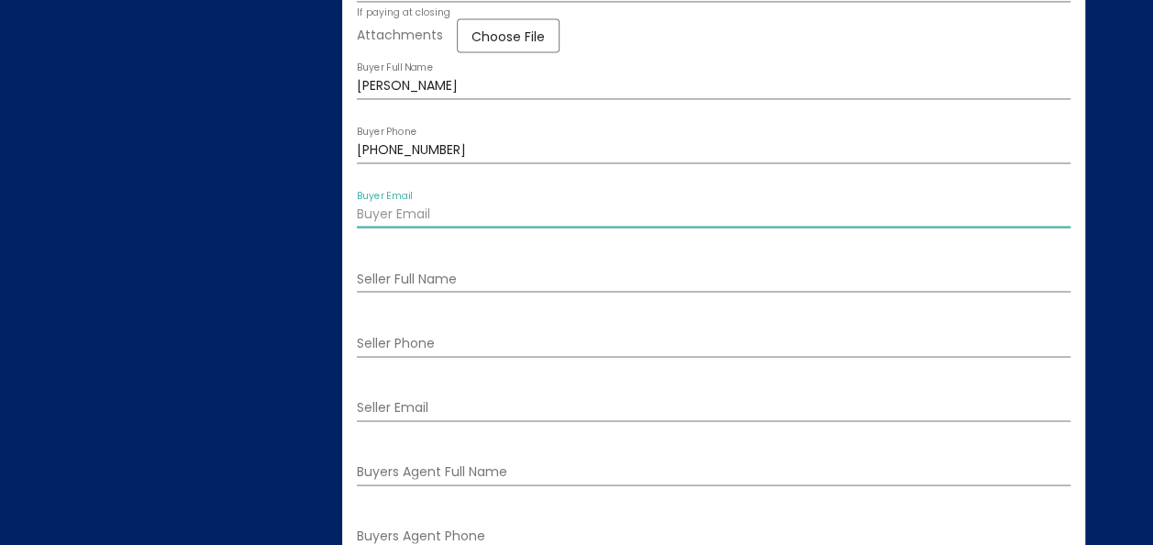
click at [566, 222] on input "Buyer Email" at bounding box center [713, 214] width 713 height 15
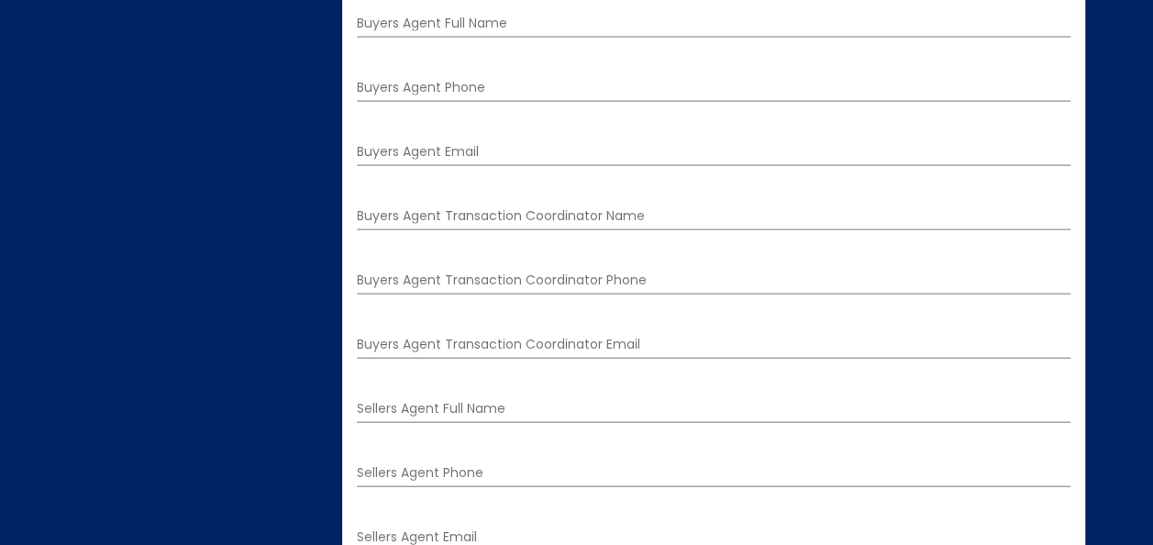
scroll to position [1937, 0]
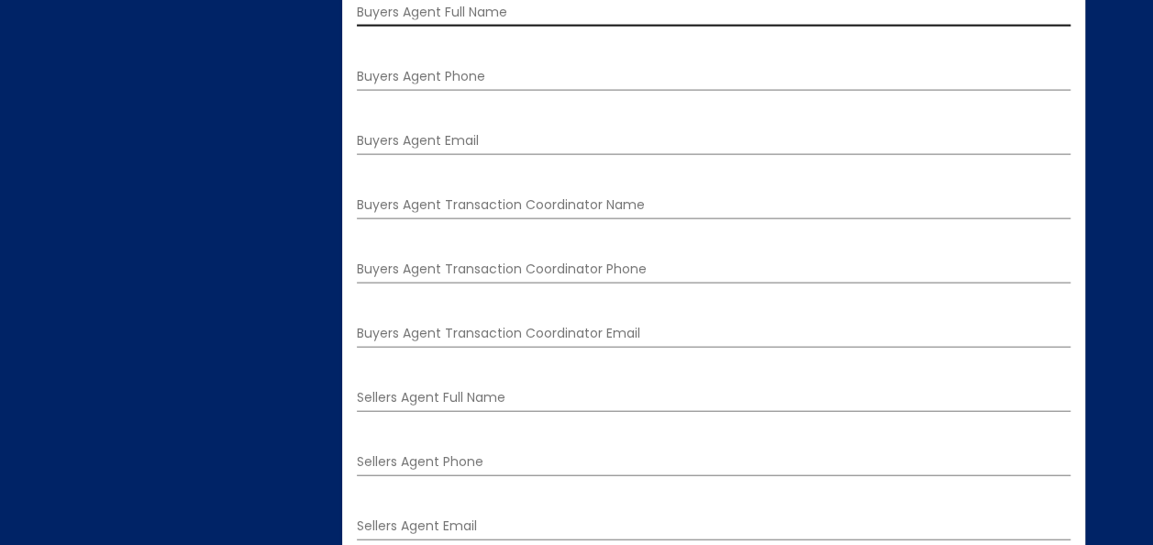
type input "[EMAIL_ADDRESS][DOMAIN_NAME]"
click at [575, 20] on input "Buyers Agent Full Name" at bounding box center [713, 13] width 713 height 15
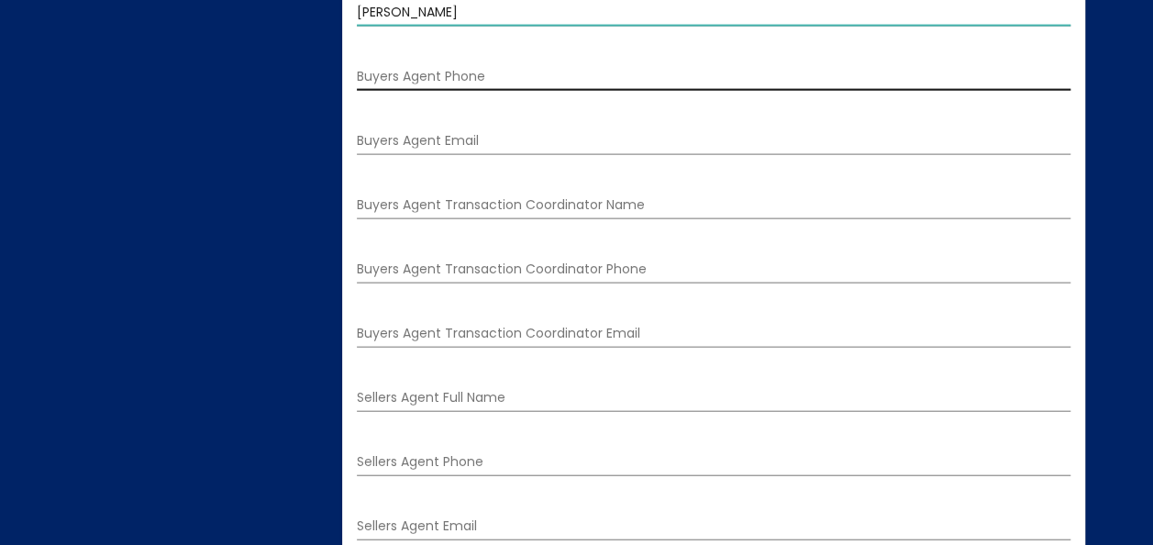
type input "[PERSON_NAME]"
click at [590, 84] on input "Buyers Agent Phone" at bounding box center [713, 77] width 713 height 15
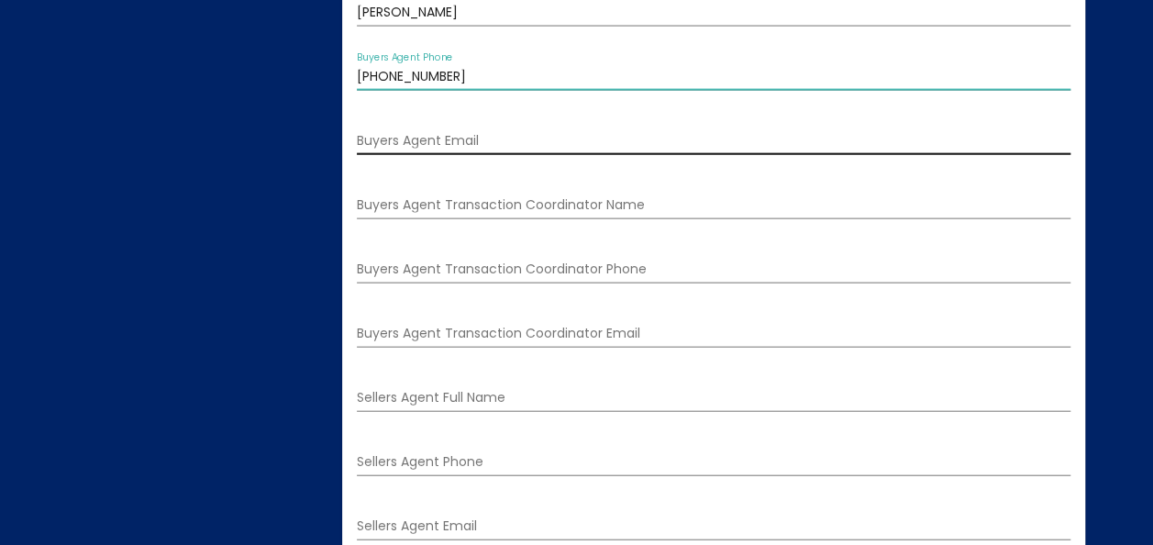
type input "[PHONE_NUMBER]"
click at [581, 149] on input "Buyers Agent Email" at bounding box center [713, 141] width 713 height 15
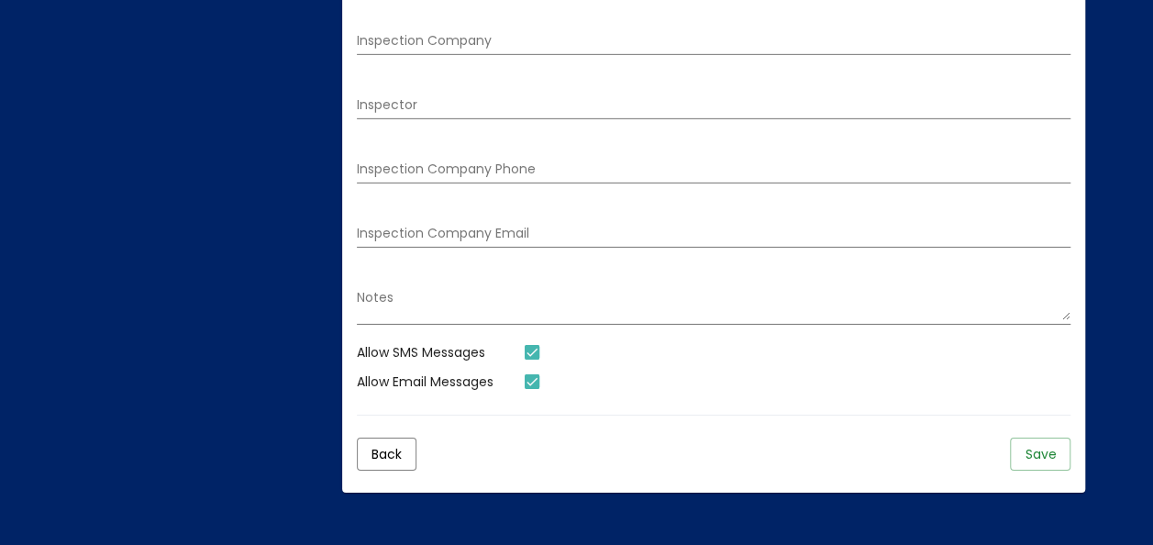
scroll to position [2845, 0]
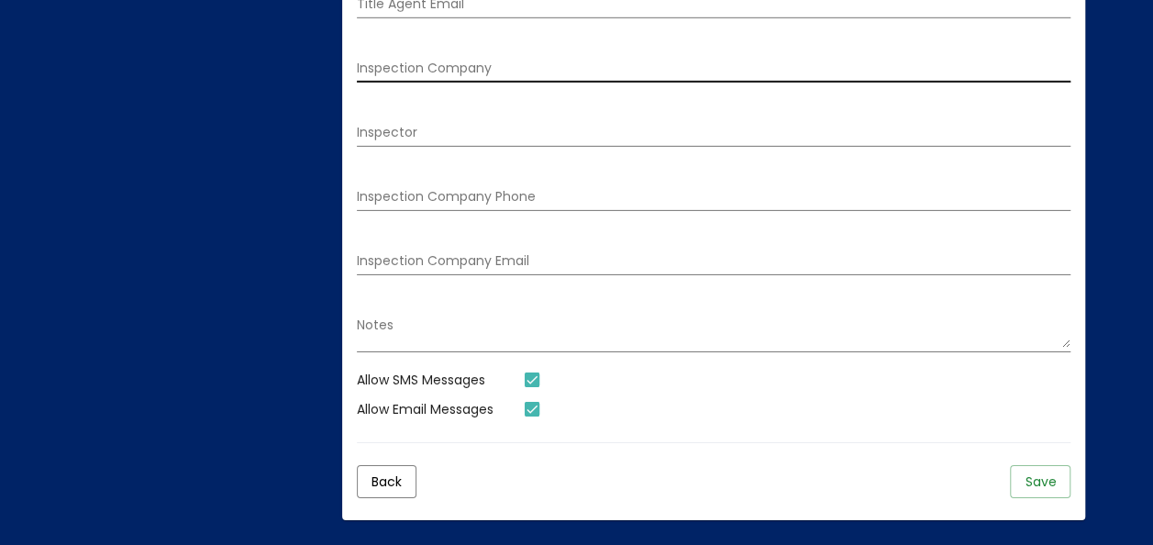
type input "[EMAIL_ADDRESS][DOMAIN_NAME]"
click at [560, 76] on input "Inspection Company" at bounding box center [713, 68] width 713 height 15
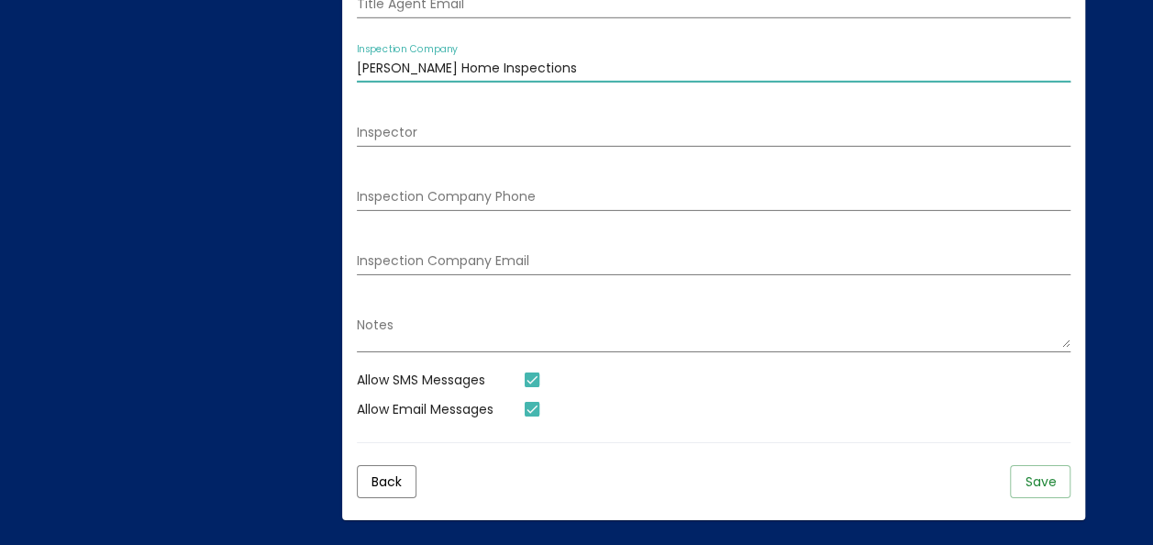
type input "[PERSON_NAME] Home Inspections"
click at [695, 83] on div "[PERSON_NAME] Home Inspections Inspection Company" at bounding box center [713, 64] width 713 height 38
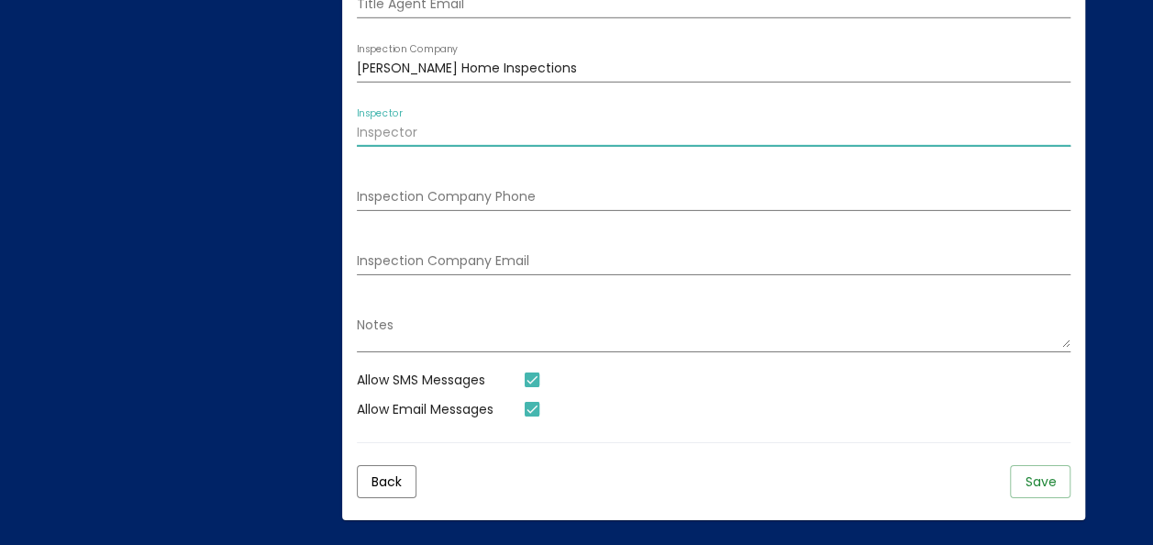
click at [576, 140] on input "Inspector" at bounding box center [713, 133] width 713 height 15
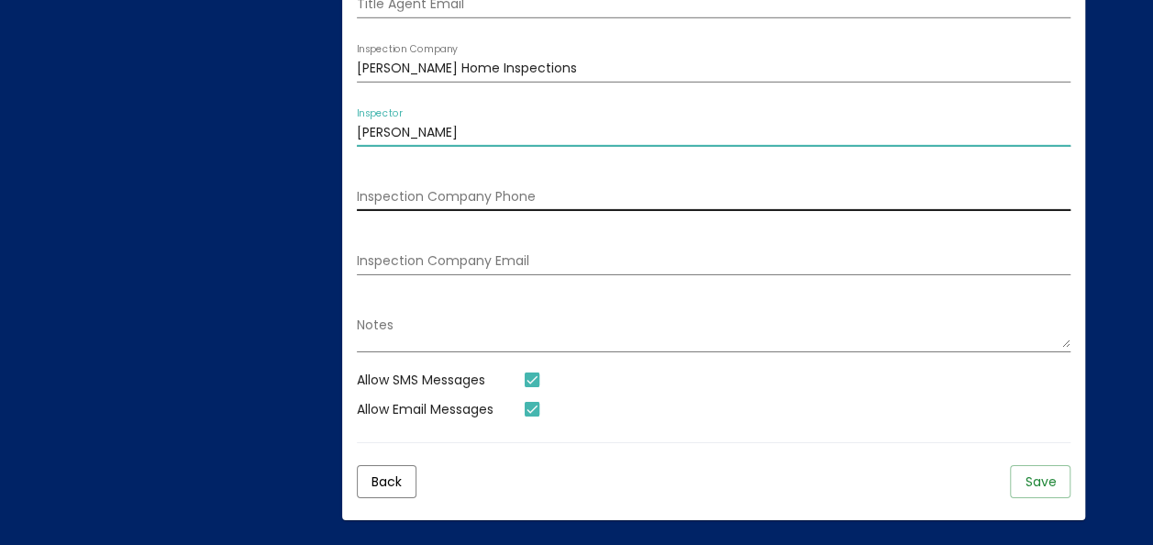
type input "[PERSON_NAME]"
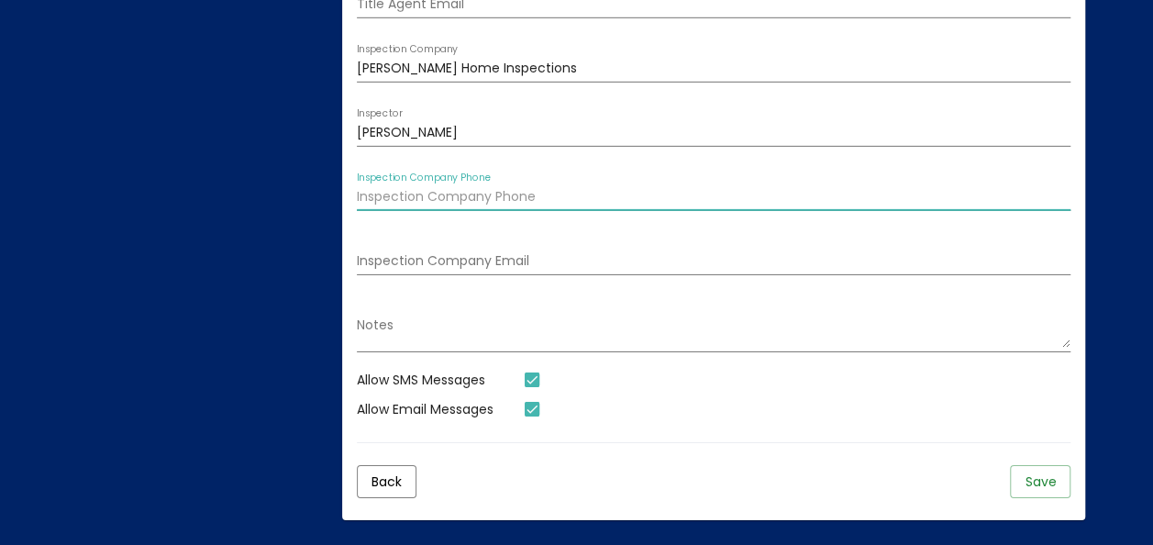
click at [585, 205] on input "Inspection Company Phone" at bounding box center [713, 197] width 713 height 15
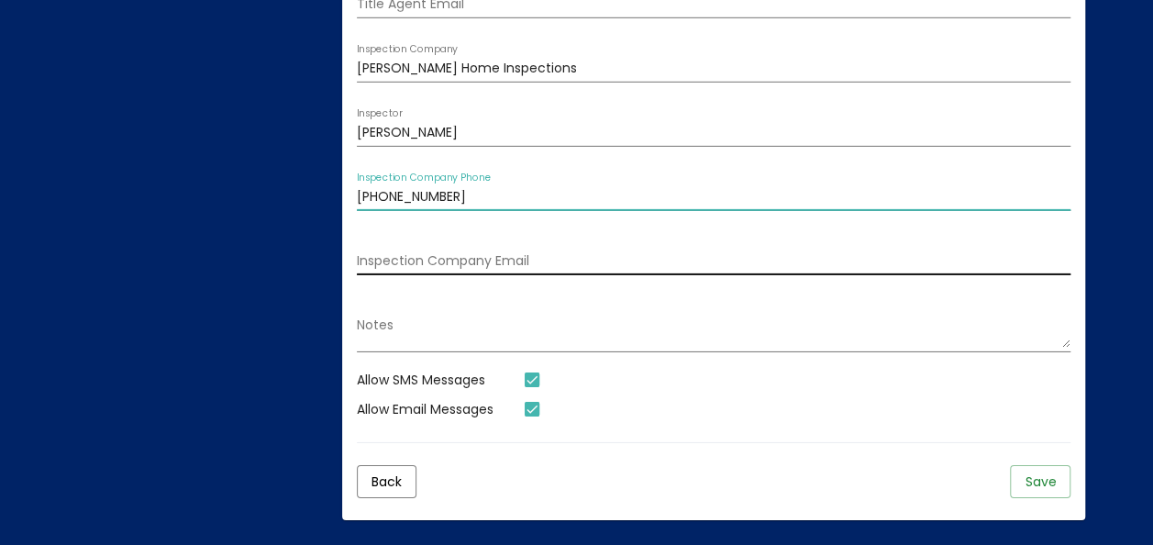
type input "[PHONE_NUMBER]"
click at [605, 269] on input "Inspection Company Email" at bounding box center [713, 261] width 713 height 15
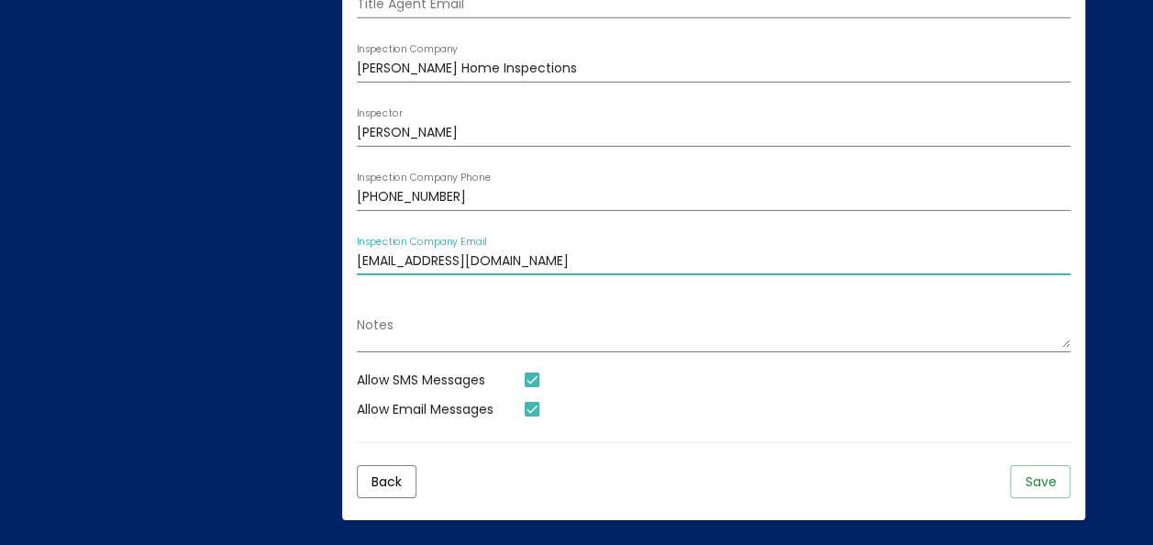
click at [803, 269] on input "[EMAIL_ADDRESS][DOMAIN_NAME]" at bounding box center [713, 261] width 713 height 15
type input "[EMAIL_ADDRESS][DOMAIN_NAME]"
click at [780, 275] on div "[EMAIL_ADDRESS][DOMAIN_NAME] Inspection Company Email" at bounding box center [713, 257] width 713 height 38
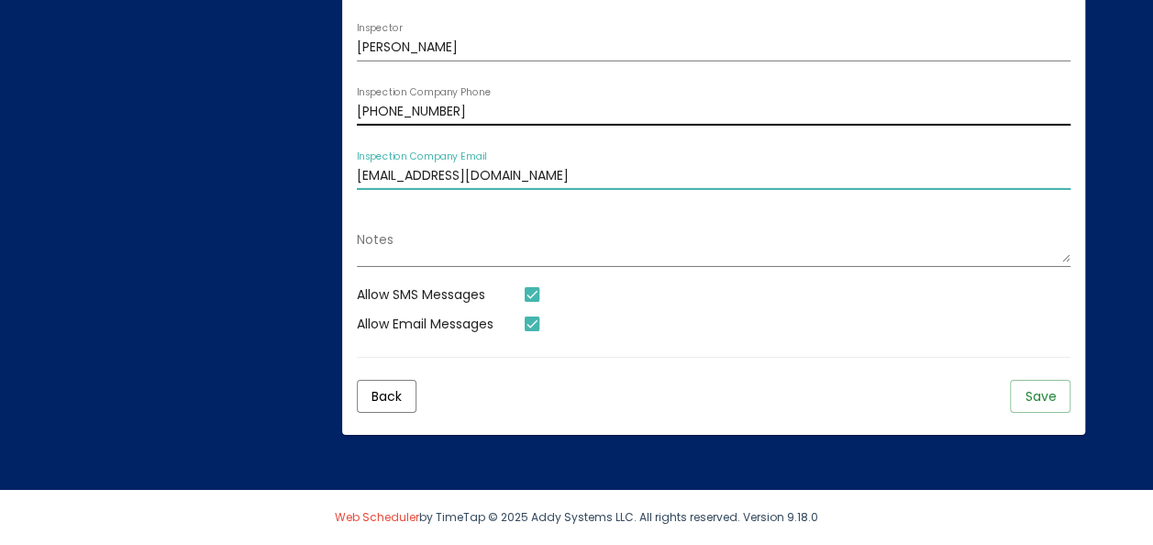
scroll to position [3028, 0]
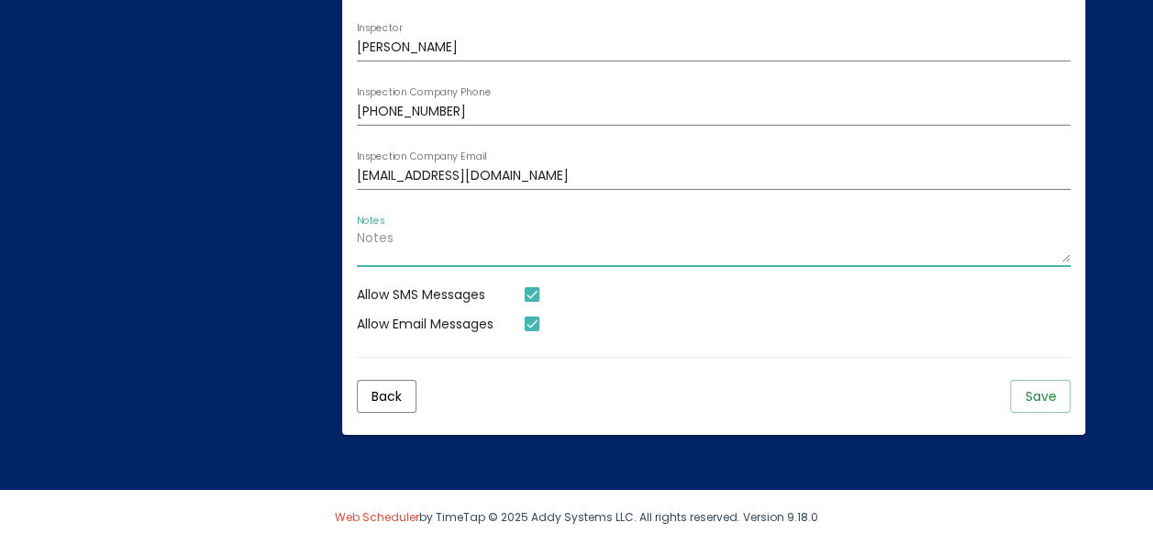
click at [667, 262] on textarea "Notes" at bounding box center [713, 246] width 713 height 31
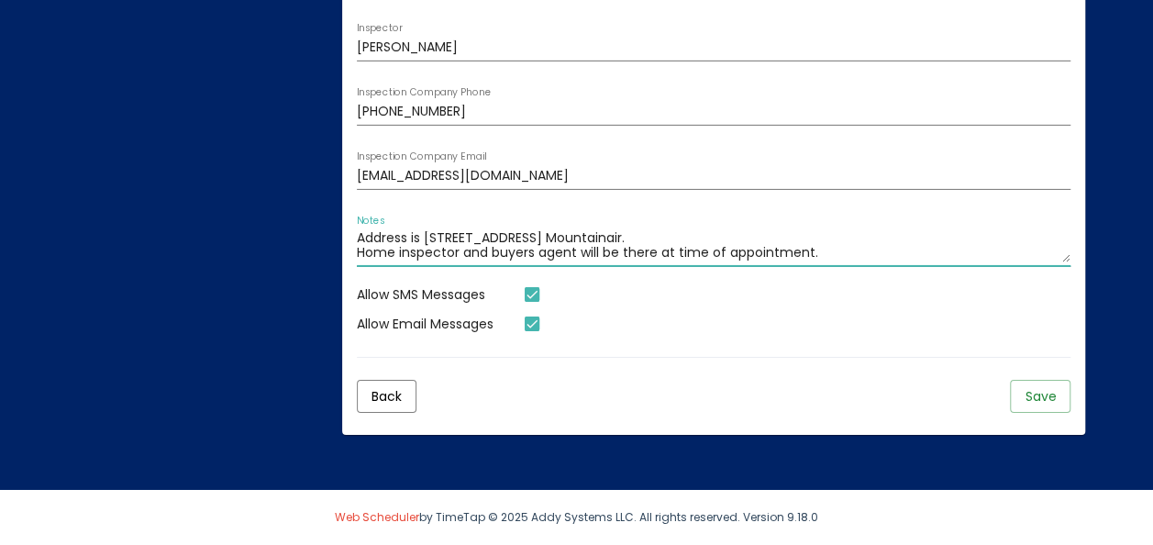
scroll to position [3120, 0]
type textarea "Address is [STREET_ADDRESS] Mountainair. Home inspector and buyers agent will b…"
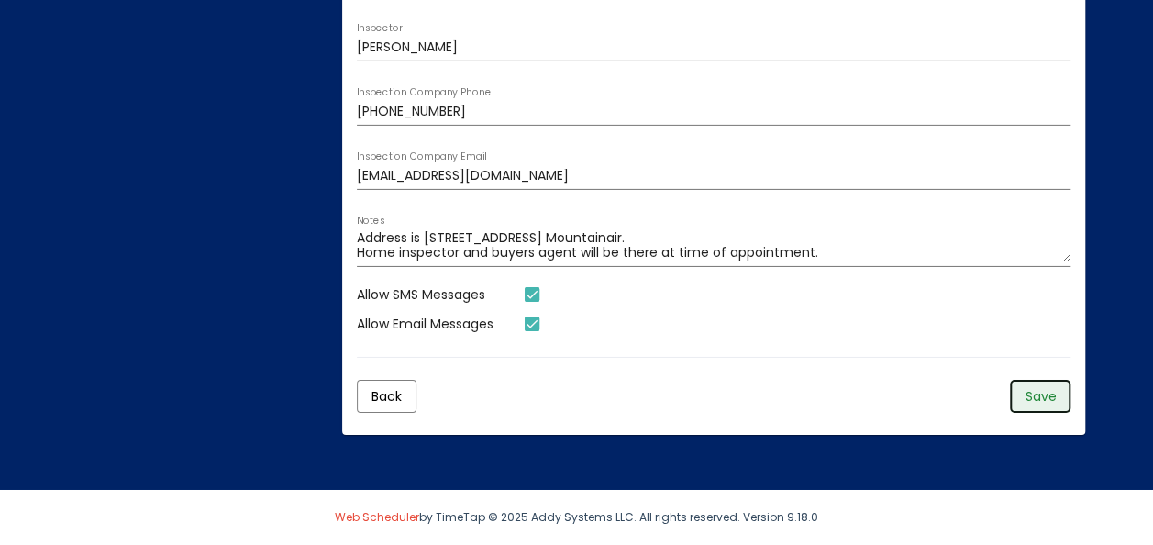
click at [1038, 393] on span "Save" at bounding box center [1039, 396] width 31 height 18
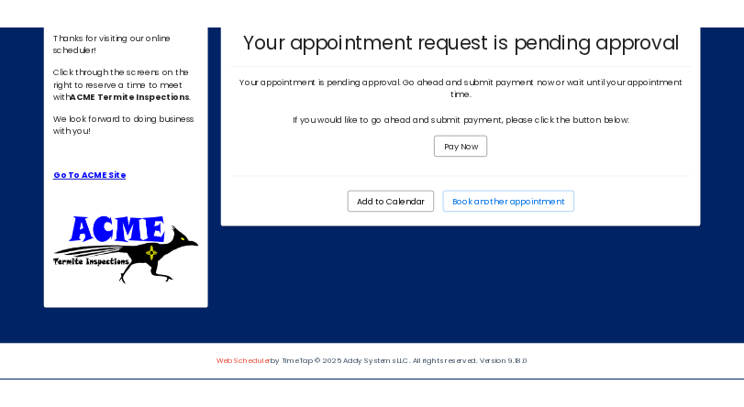
scroll to position [378, 0]
